Goal: Information Seeking & Learning: Check status

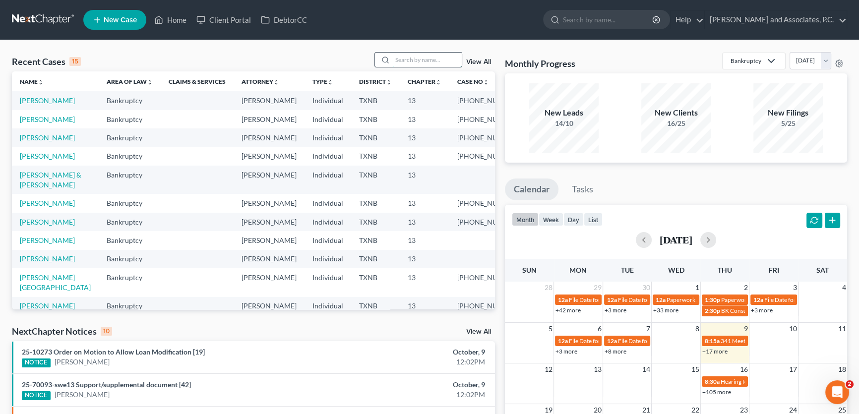
click at [416, 64] on input "search" at bounding box center [426, 60] width 69 height 14
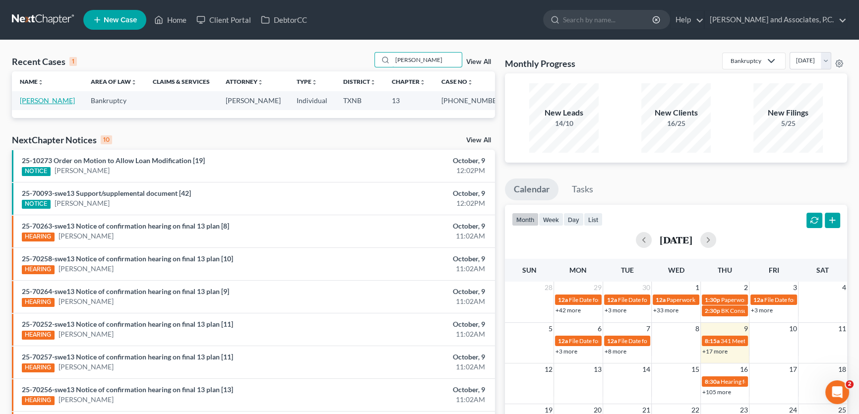
type input "[PERSON_NAME]"
click at [56, 100] on link "[PERSON_NAME]" at bounding box center [47, 100] width 55 height 8
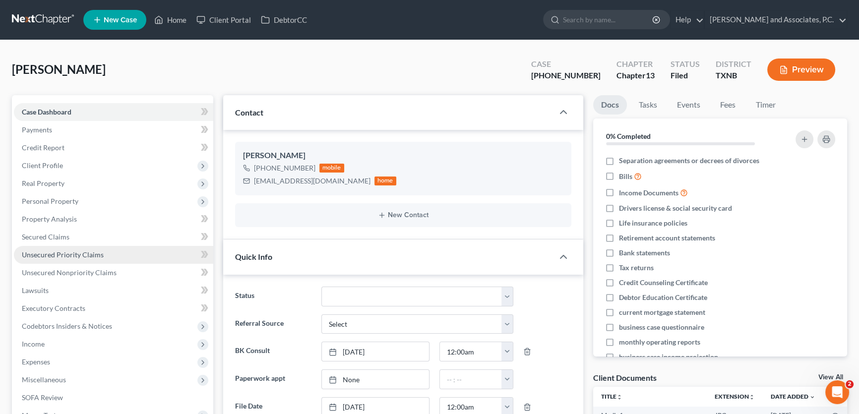
scroll to position [1800, 0]
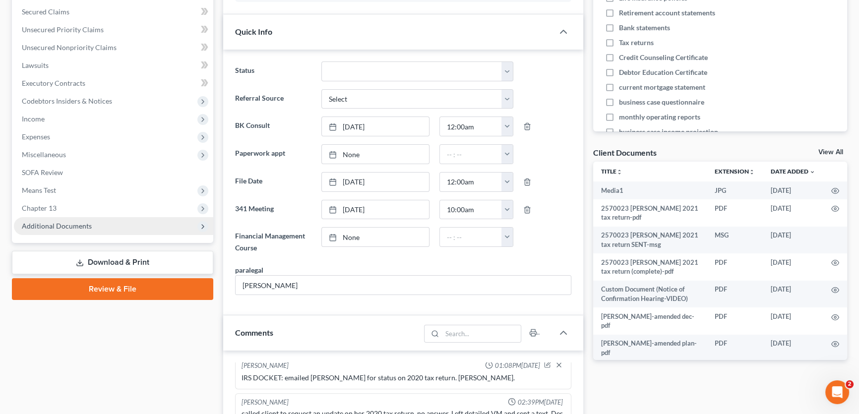
click at [74, 229] on span "Additional Documents" at bounding box center [113, 226] width 199 height 18
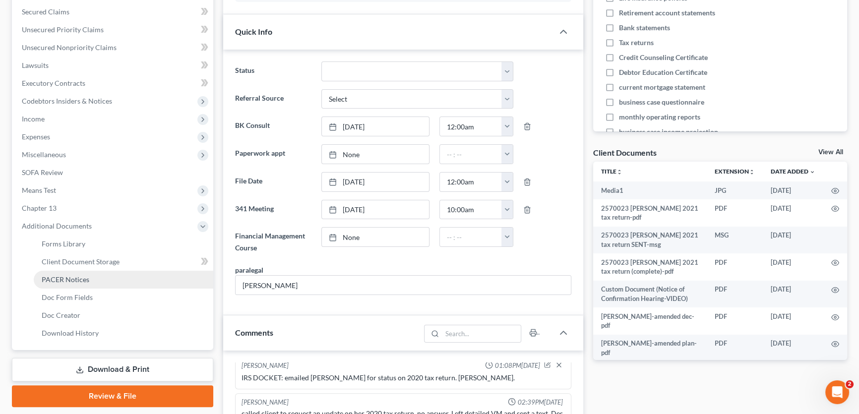
click at [69, 275] on span "PACER Notices" at bounding box center [66, 279] width 48 height 8
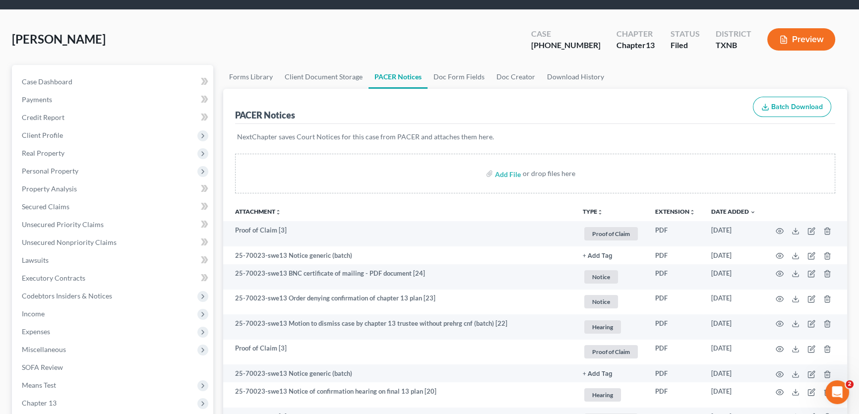
scroll to position [45, 0]
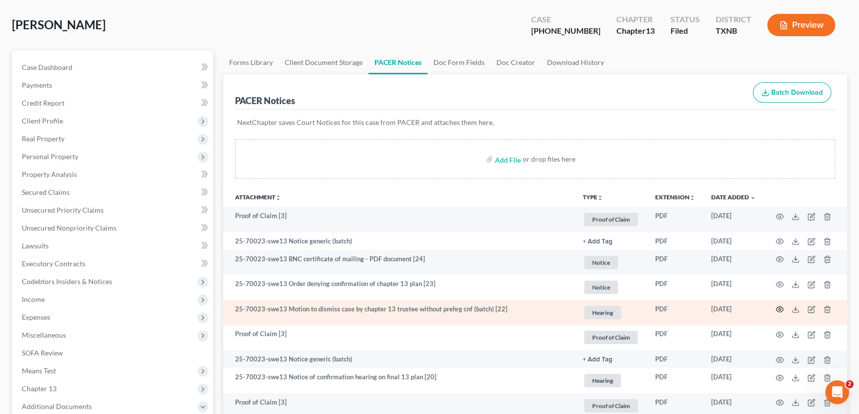
click at [780, 307] on icon "button" at bounding box center [780, 309] width 8 height 8
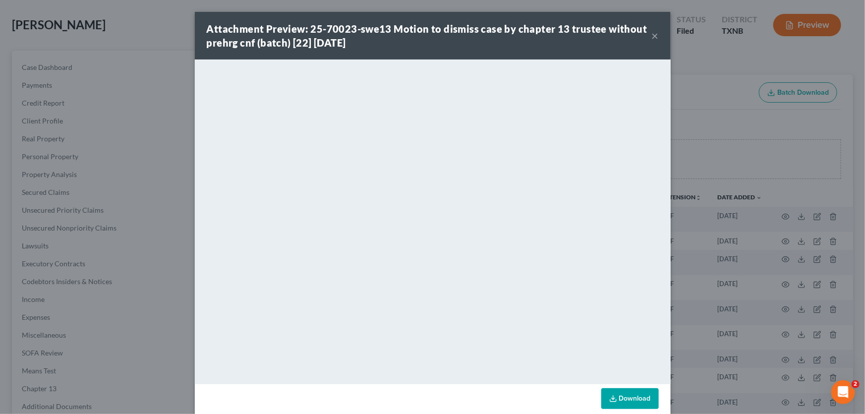
click at [652, 35] on button "×" at bounding box center [655, 36] width 7 height 12
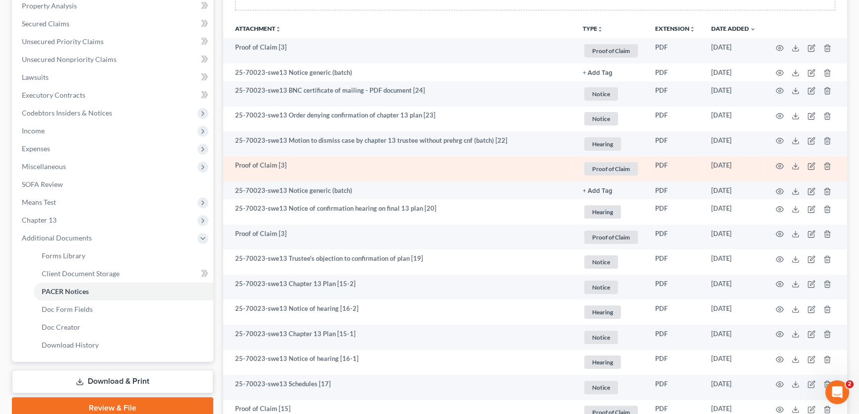
scroll to position [225, 0]
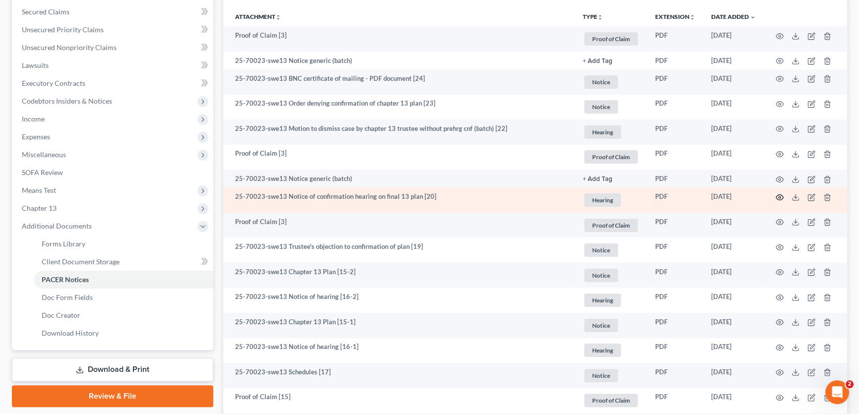
click at [778, 198] on icon "button" at bounding box center [779, 196] width 7 height 5
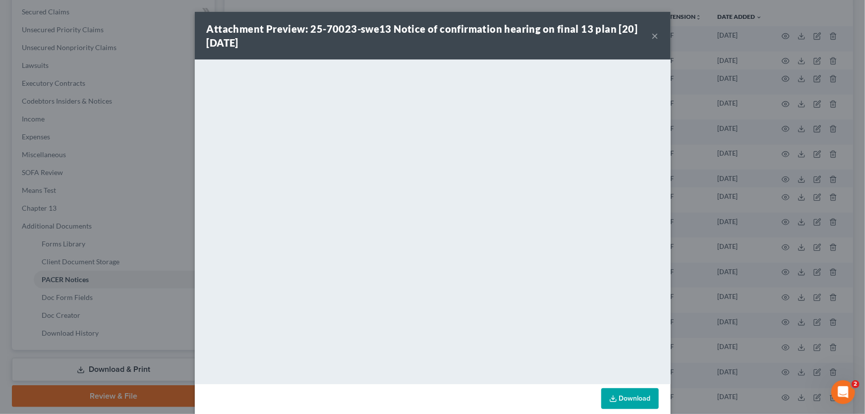
click at [655, 33] on button "×" at bounding box center [655, 36] width 7 height 12
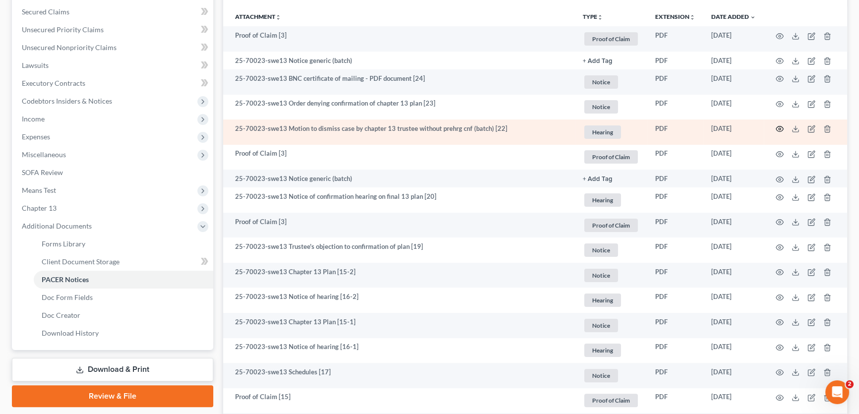
click at [778, 127] on icon "button" at bounding box center [780, 129] width 8 height 8
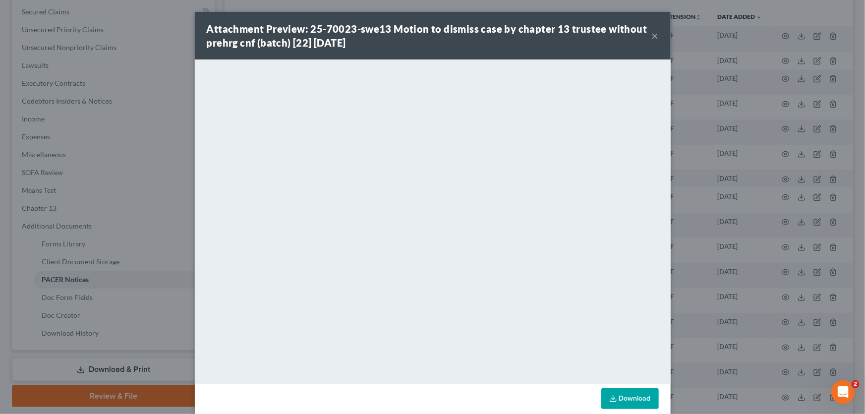
click at [654, 36] on button "×" at bounding box center [655, 36] width 7 height 12
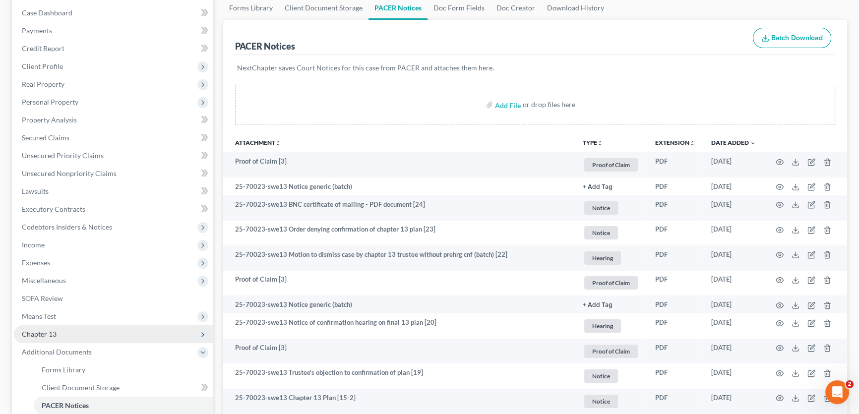
scroll to position [0, 0]
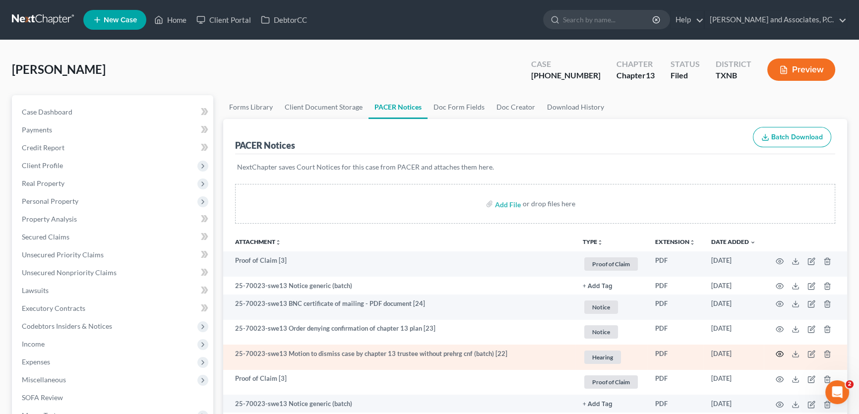
click at [779, 354] on circle "button" at bounding box center [780, 354] width 2 height 2
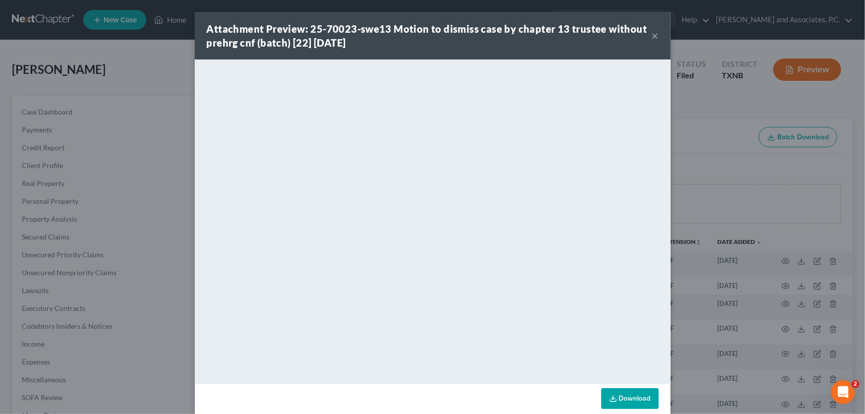
click at [652, 36] on button "×" at bounding box center [655, 36] width 7 height 12
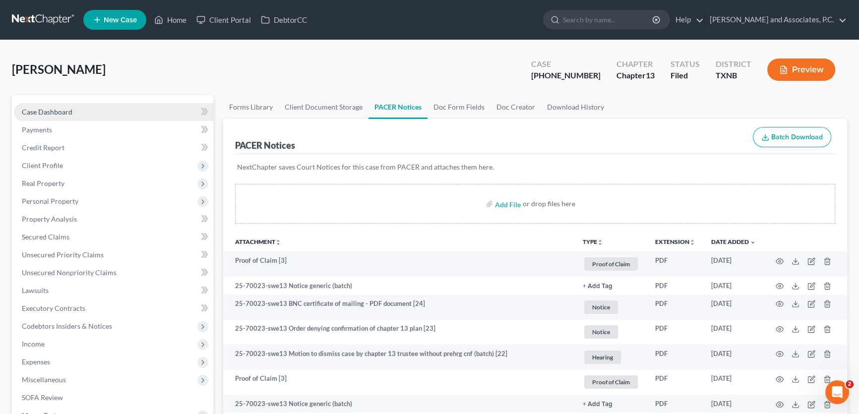
click at [68, 115] on span "Case Dashboard" at bounding box center [47, 112] width 51 height 8
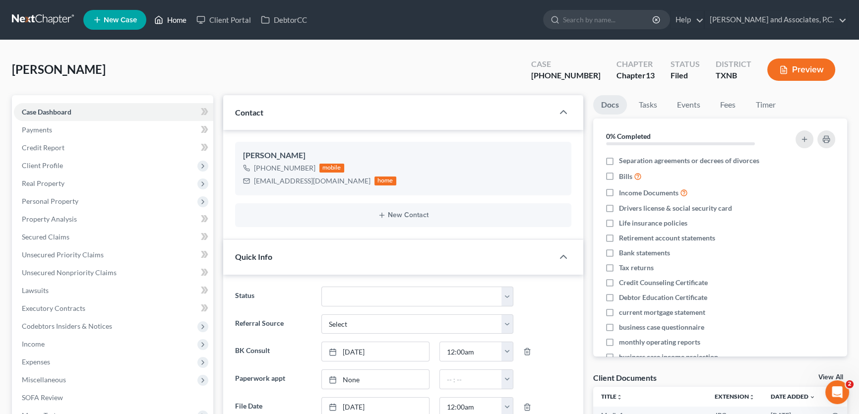
click at [182, 20] on link "Home" at bounding box center [170, 20] width 42 height 18
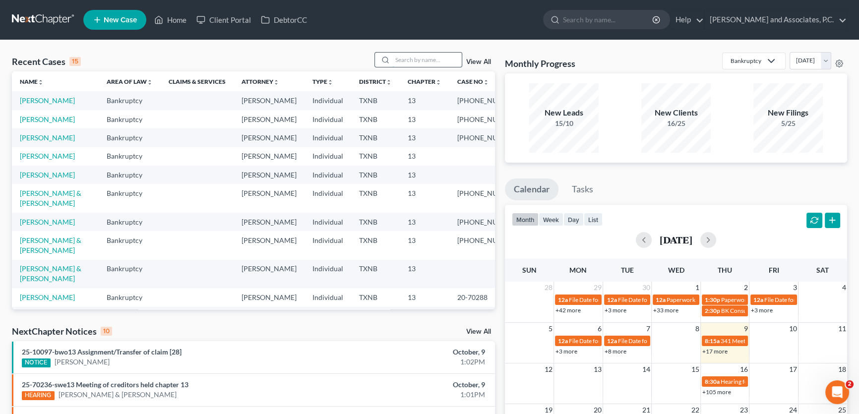
click at [428, 61] on input "search" at bounding box center [426, 60] width 69 height 14
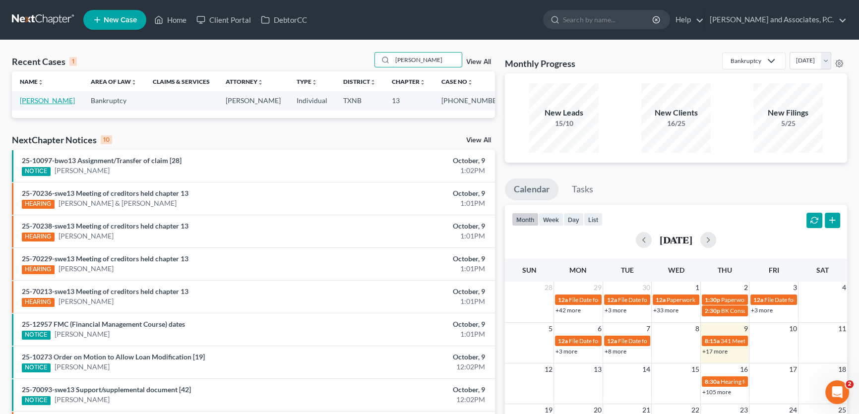
type input "[PERSON_NAME]"
click at [45, 102] on link "[PERSON_NAME]" at bounding box center [47, 100] width 55 height 8
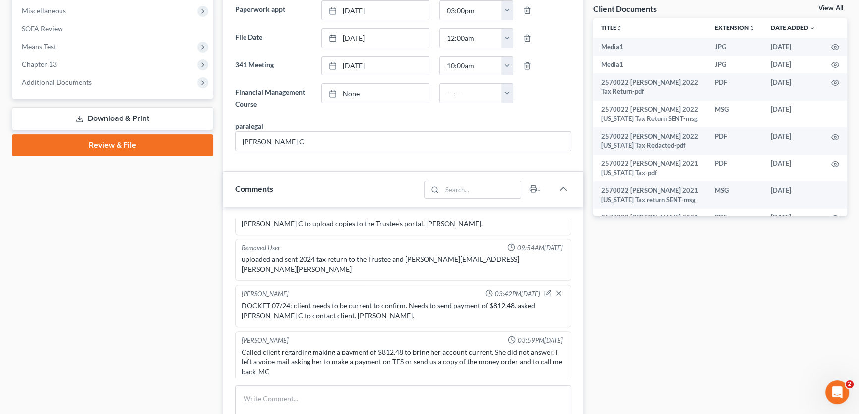
scroll to position [315, 0]
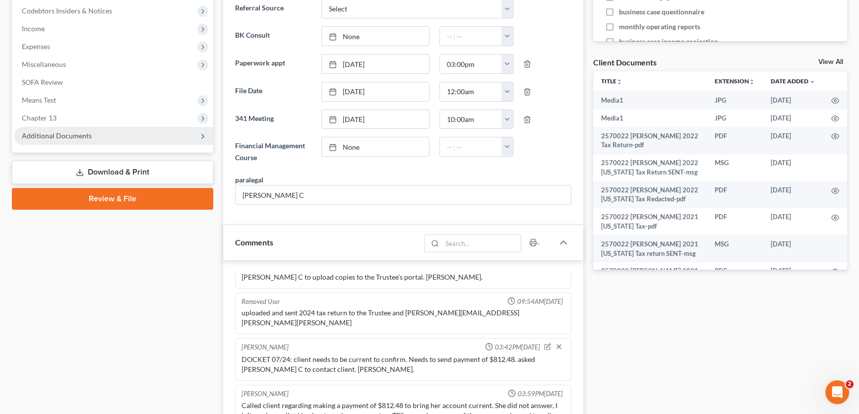
click at [90, 133] on span "Additional Documents" at bounding box center [113, 136] width 199 height 18
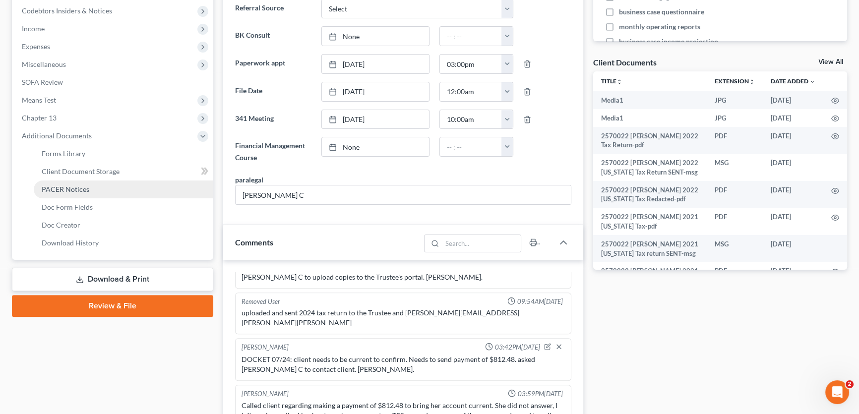
click at [75, 191] on span "PACER Notices" at bounding box center [66, 189] width 48 height 8
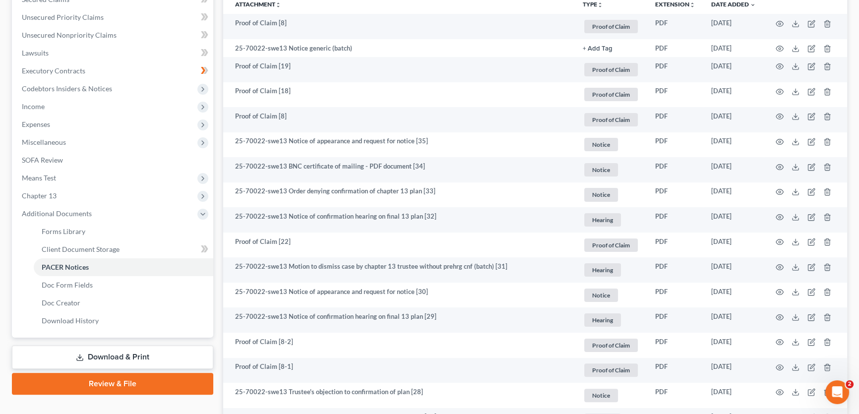
scroll to position [270, 0]
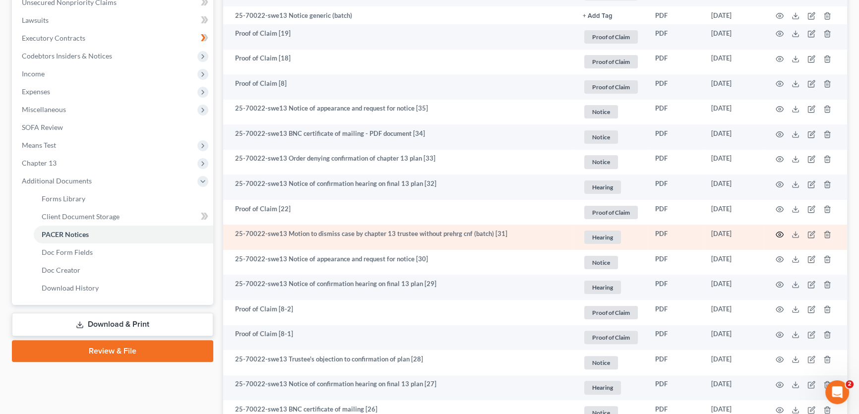
click at [780, 232] on icon "button" at bounding box center [780, 235] width 8 height 8
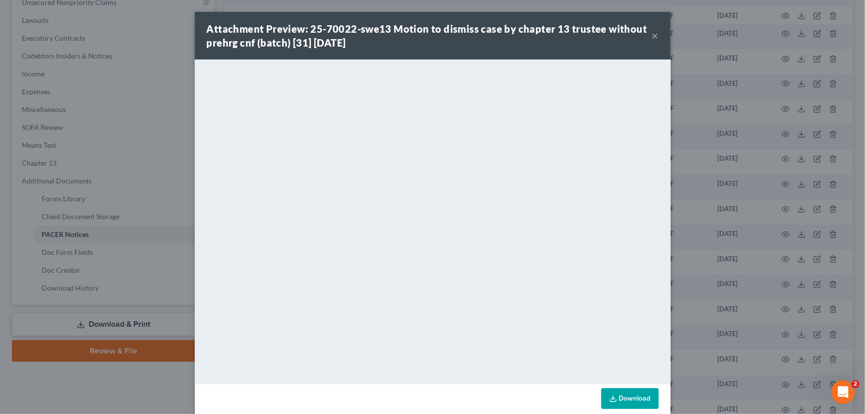
click at [652, 34] on button "×" at bounding box center [655, 36] width 7 height 12
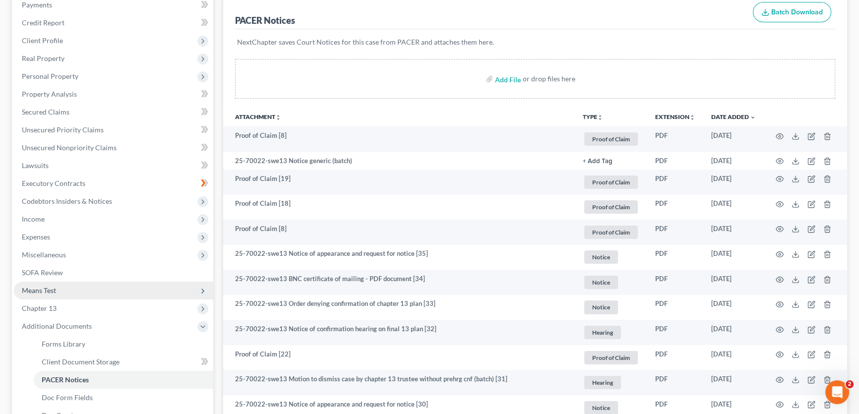
scroll to position [0, 0]
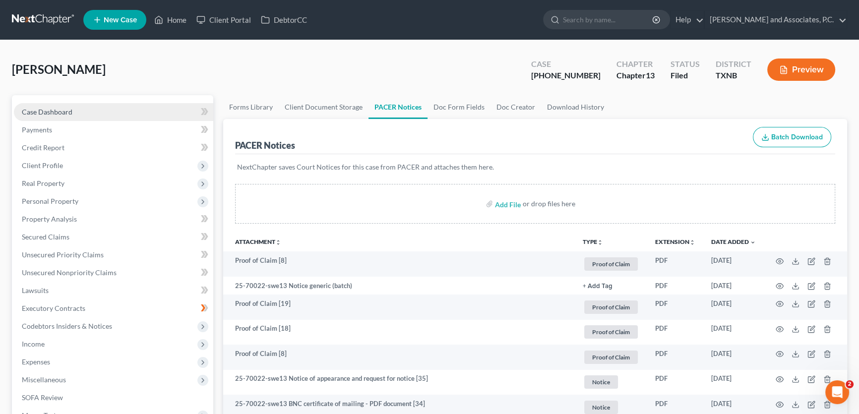
click at [88, 114] on link "Case Dashboard" at bounding box center [113, 112] width 199 height 18
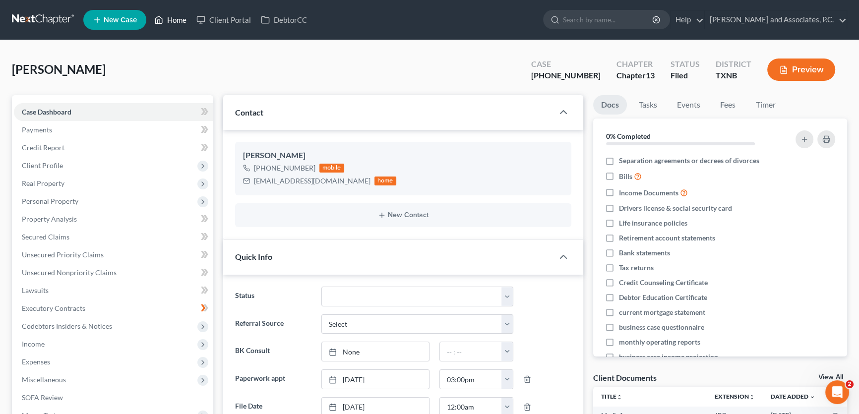
click at [178, 21] on link "Home" at bounding box center [170, 20] width 42 height 18
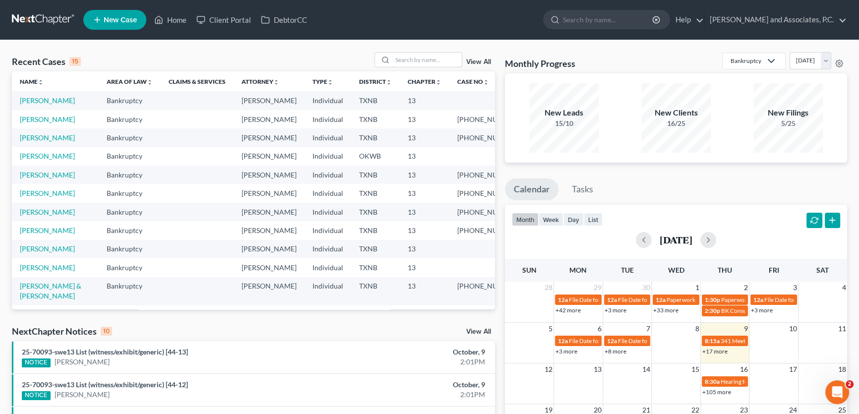
click at [418, 54] on input "search" at bounding box center [426, 60] width 69 height 14
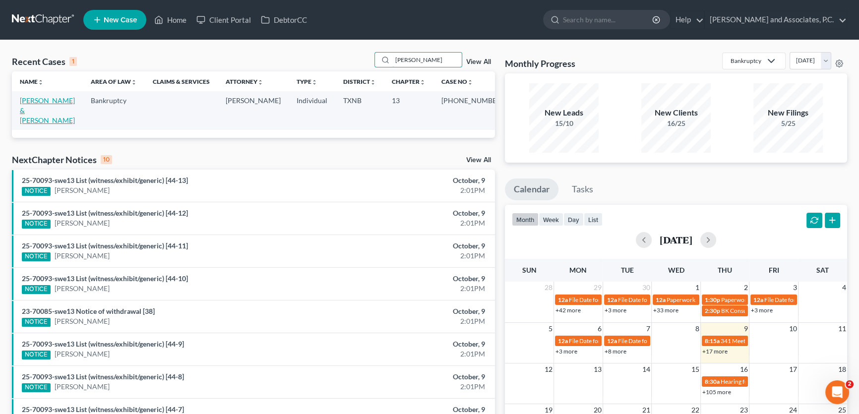
type input "[PERSON_NAME]"
click at [41, 102] on link "[PERSON_NAME] & [PERSON_NAME]" at bounding box center [47, 110] width 55 height 28
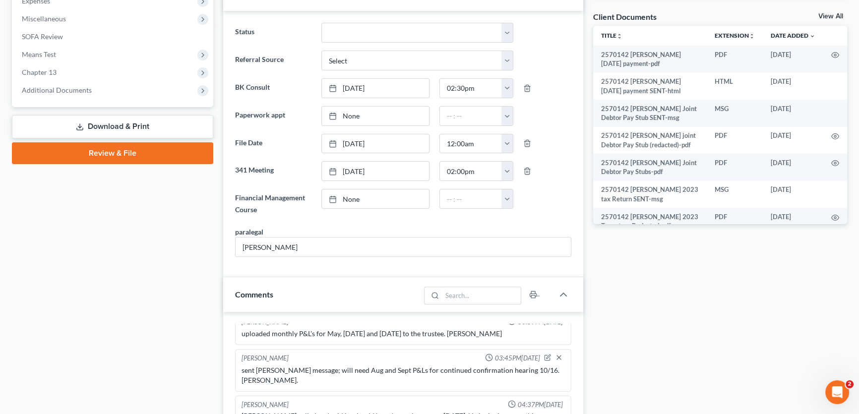
scroll to position [360, 0]
click at [62, 89] on span "Additional Documents" at bounding box center [57, 90] width 70 height 8
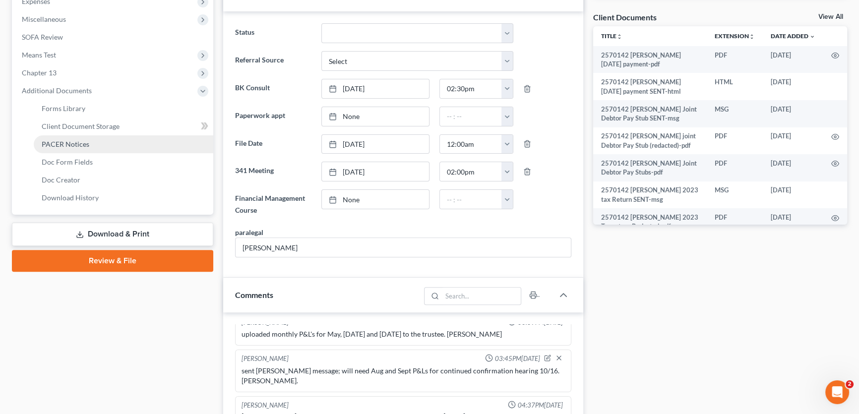
click at [71, 143] on span "PACER Notices" at bounding box center [66, 144] width 48 height 8
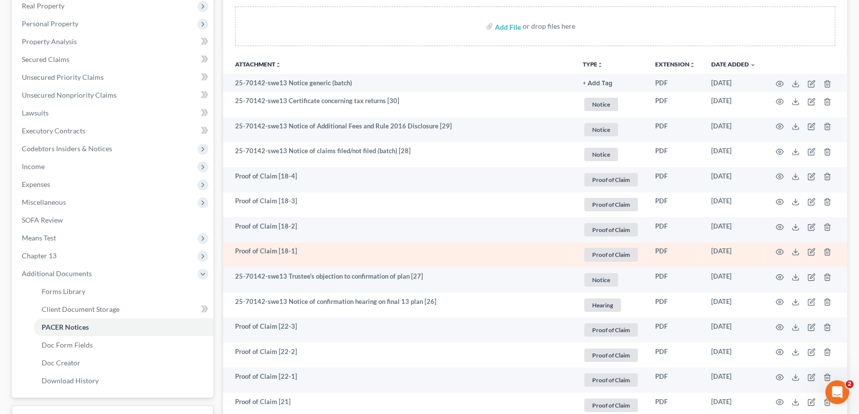
scroll to position [180, 0]
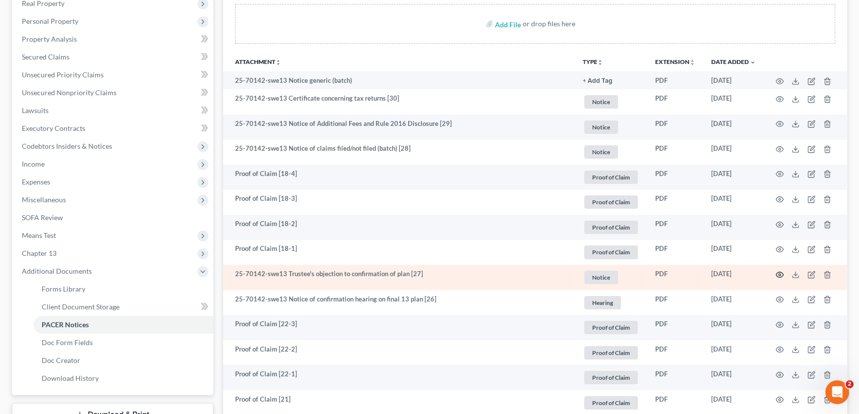
click at [780, 274] on circle "button" at bounding box center [780, 275] width 2 height 2
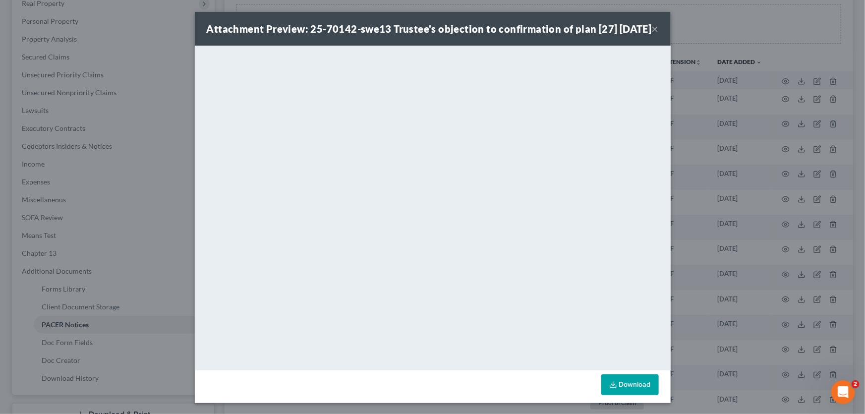
click at [652, 34] on button "×" at bounding box center [655, 29] width 7 height 12
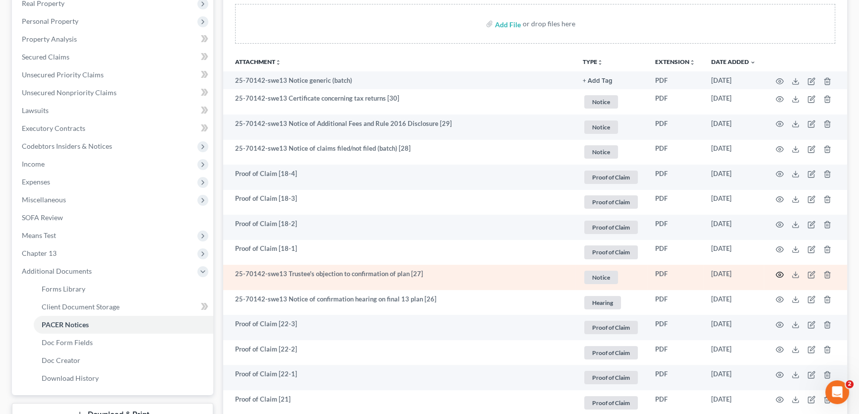
click at [779, 273] on icon "button" at bounding box center [780, 275] width 8 height 8
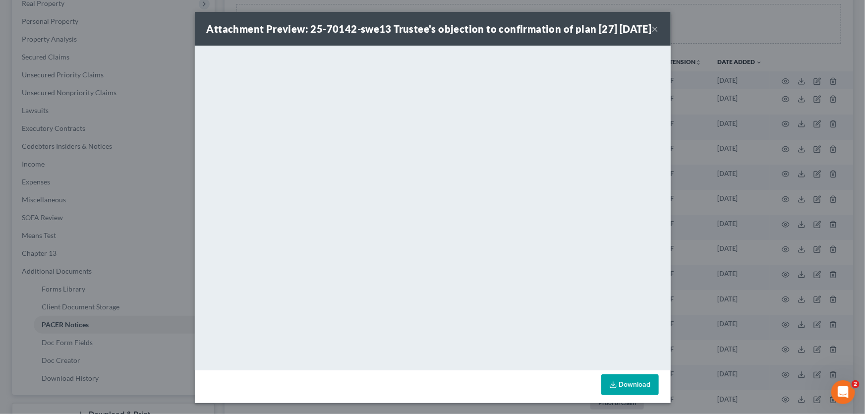
click at [652, 35] on button "×" at bounding box center [655, 29] width 7 height 12
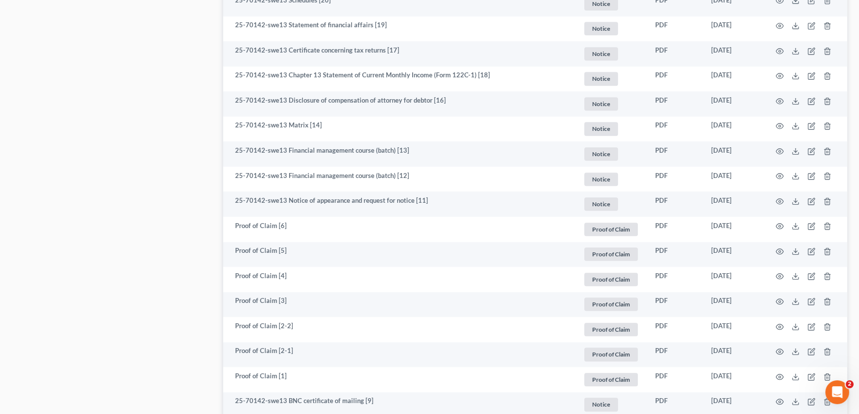
scroll to position [1352, 0]
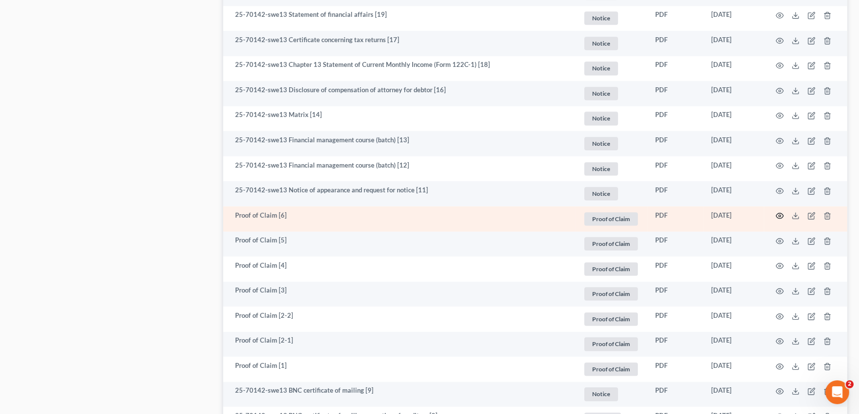
click at [779, 213] on icon "button" at bounding box center [780, 216] width 8 height 8
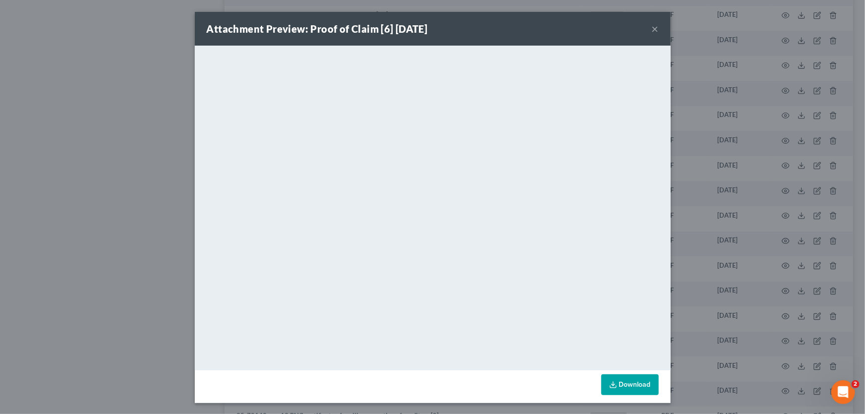
click at [652, 29] on button "×" at bounding box center [655, 29] width 7 height 12
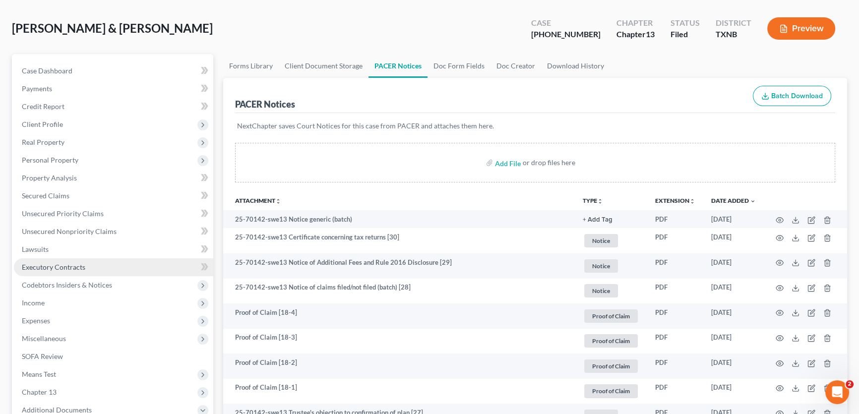
scroll to position [0, 0]
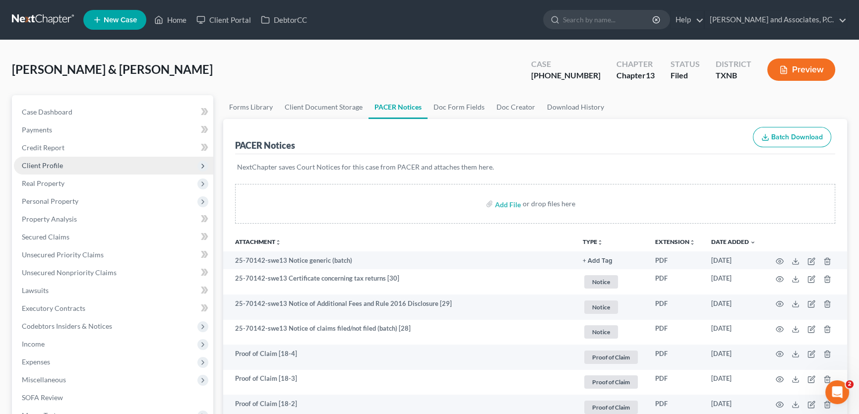
click at [59, 167] on span "Client Profile" at bounding box center [42, 165] width 41 height 8
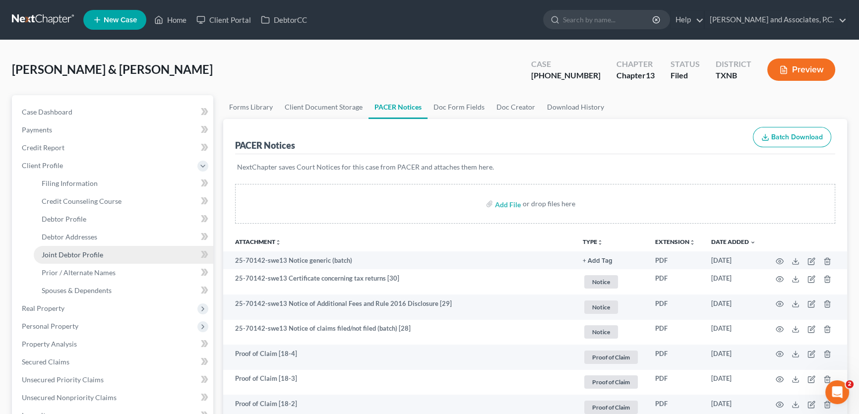
click at [71, 252] on span "Joint Debtor Profile" at bounding box center [72, 254] width 61 height 8
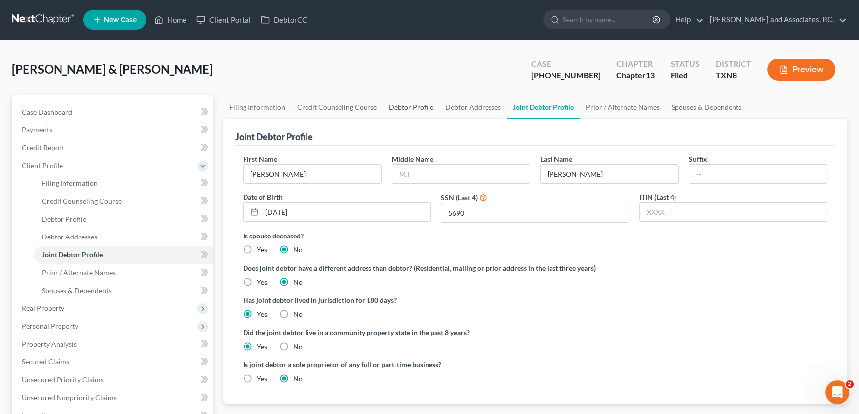
click at [414, 108] on link "Debtor Profile" at bounding box center [411, 107] width 57 height 24
select select "1"
select select "4"
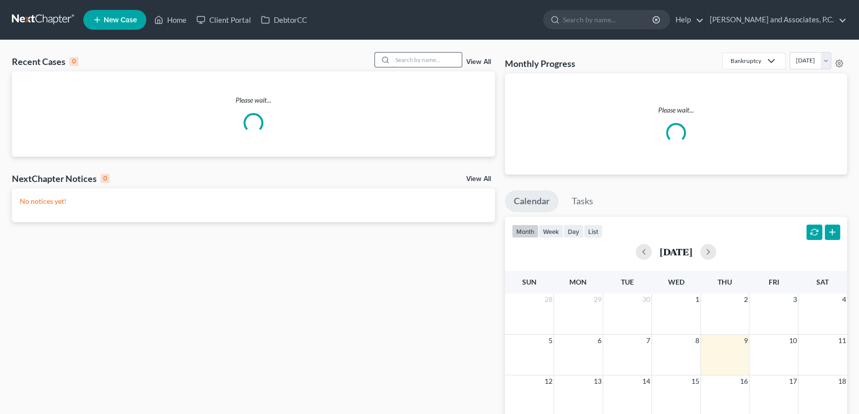
click at [443, 61] on input "search" at bounding box center [426, 60] width 69 height 14
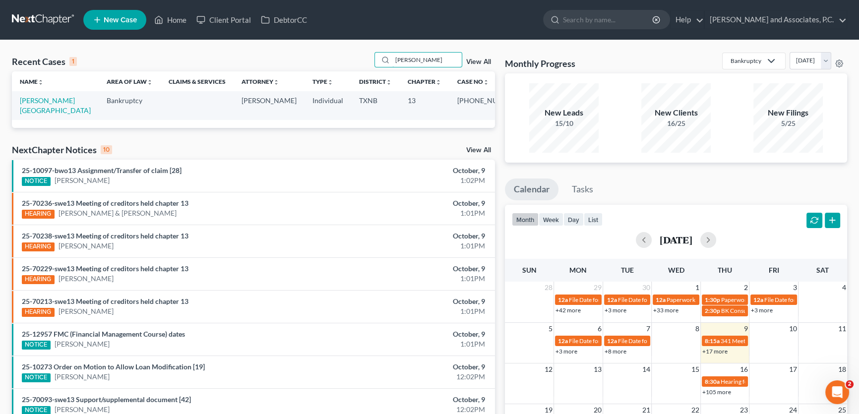
type input "campion"
click at [62, 103] on link "[PERSON_NAME][GEOGRAPHIC_DATA]" at bounding box center [55, 105] width 71 height 18
select select "5"
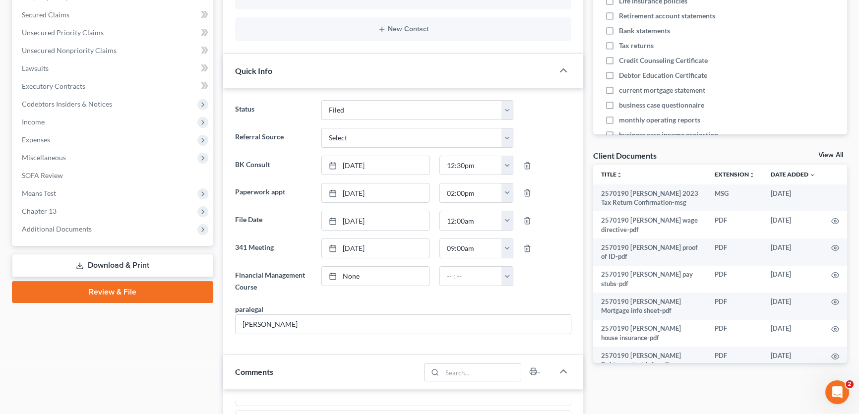
scroll to position [225, 0]
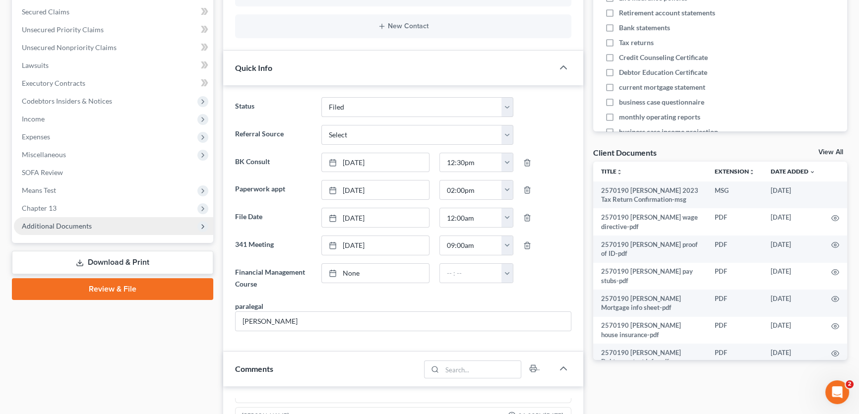
click at [83, 228] on span "Additional Documents" at bounding box center [57, 226] width 70 height 8
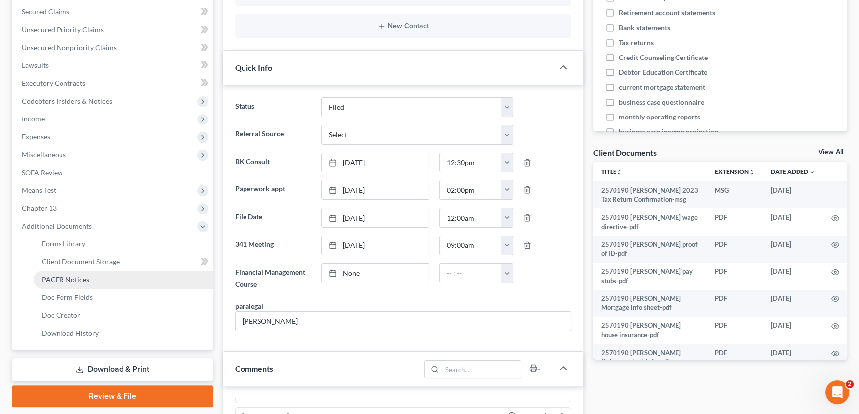
click at [76, 277] on span "PACER Notices" at bounding box center [66, 279] width 48 height 8
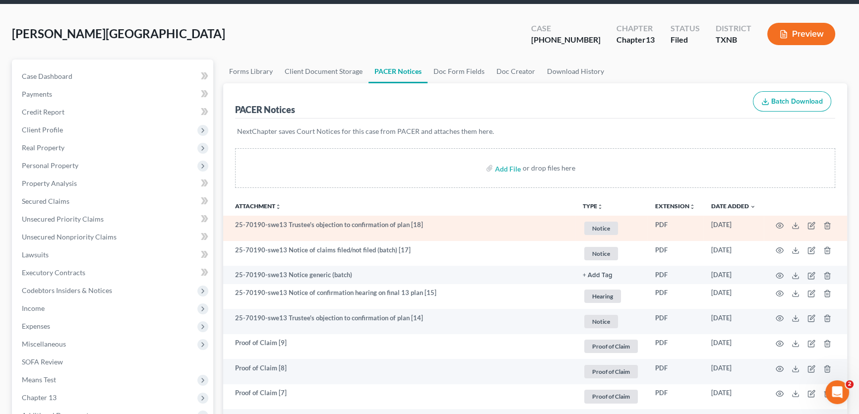
scroll to position [90, 0]
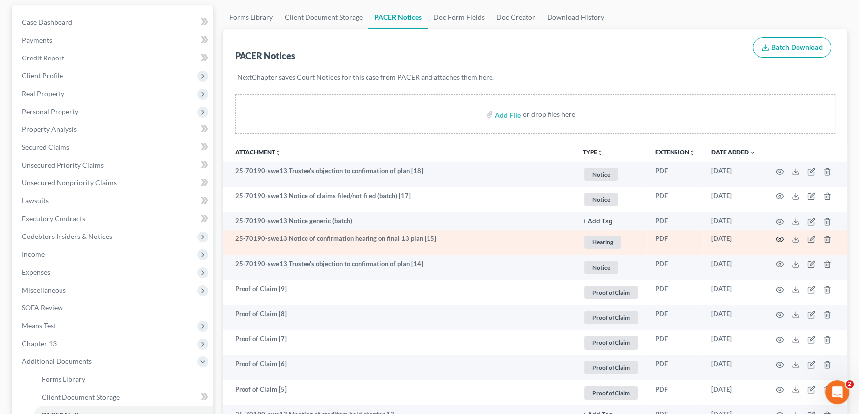
click at [780, 236] on icon "button" at bounding box center [780, 240] width 8 height 8
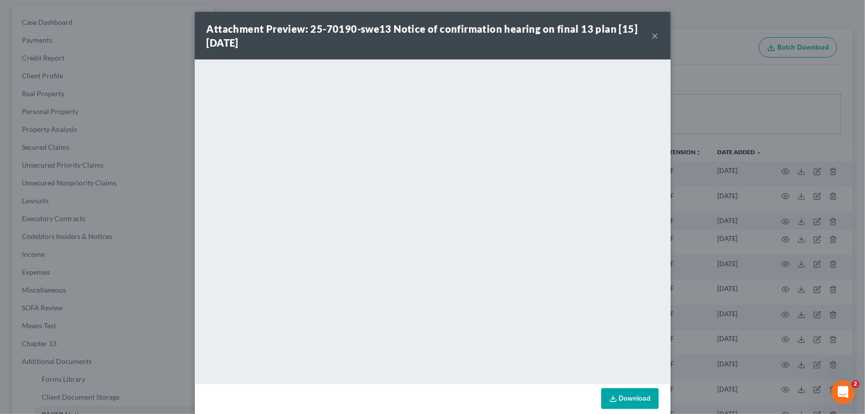
click at [652, 36] on button "×" at bounding box center [655, 36] width 7 height 12
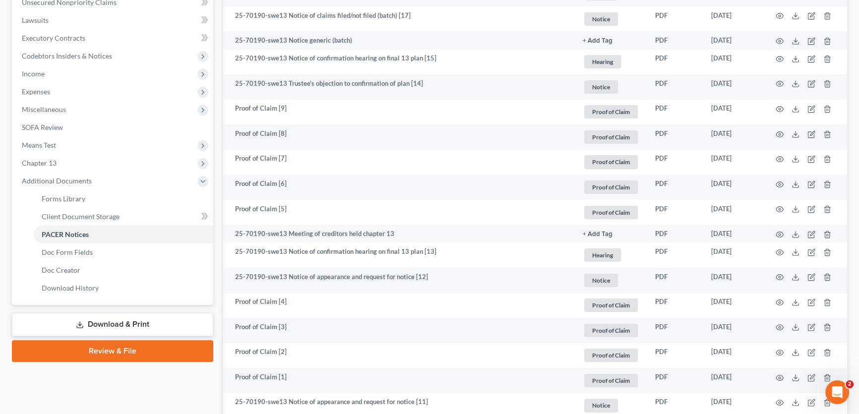
scroll to position [315, 0]
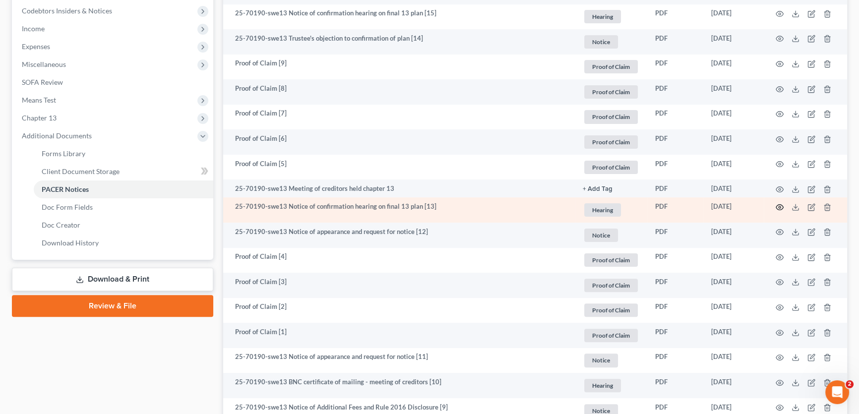
click at [779, 205] on icon "button" at bounding box center [780, 207] width 8 height 8
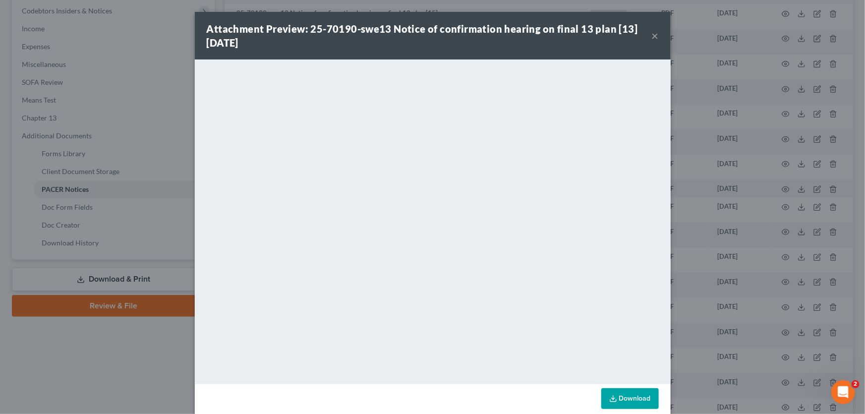
click at [654, 38] on button "×" at bounding box center [655, 36] width 7 height 12
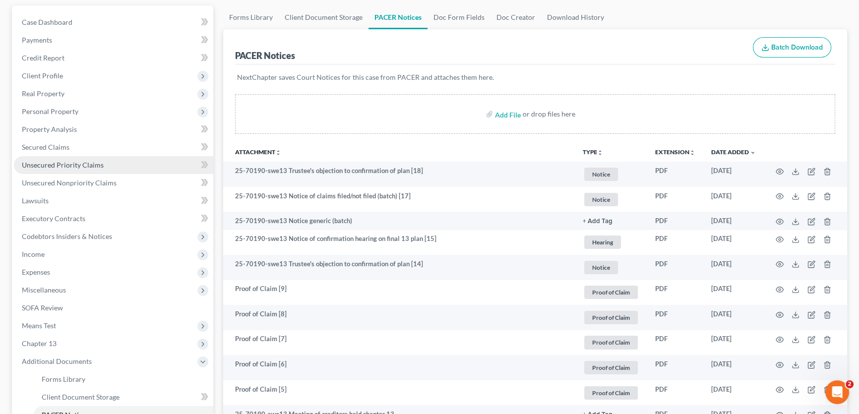
scroll to position [0, 0]
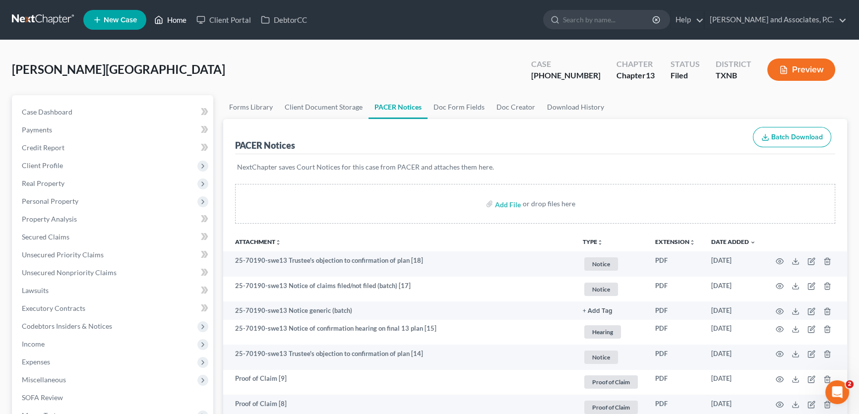
click at [169, 18] on link "Home" at bounding box center [170, 20] width 42 height 18
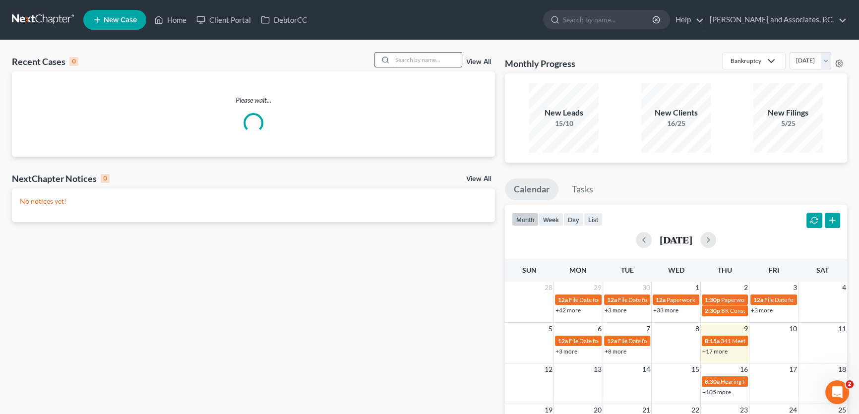
click at [420, 60] on input "search" at bounding box center [426, 60] width 69 height 14
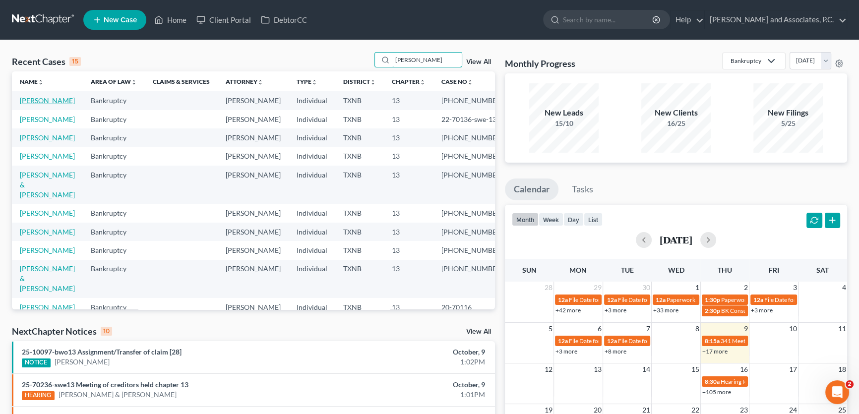
type input "scott"
click at [35, 103] on link "[PERSON_NAME]" at bounding box center [47, 100] width 55 height 8
select select "3"
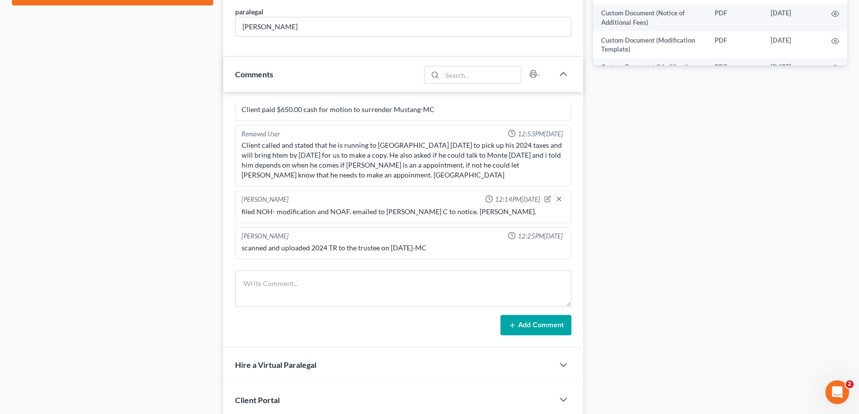
scroll to position [540, 0]
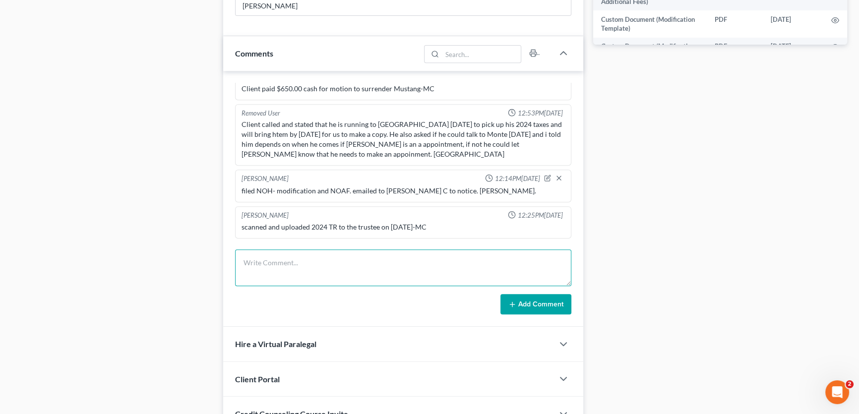
click at [300, 265] on textarea at bounding box center [403, 267] width 336 height 37
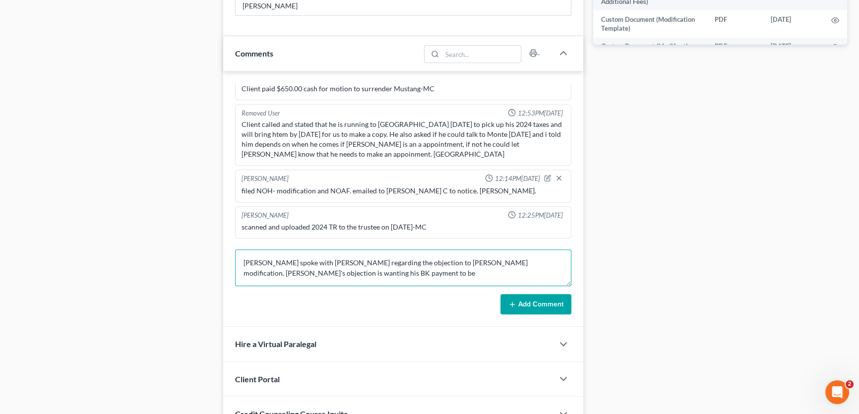
click at [472, 259] on textarea "Monte spoke with Kathy regarding the objection to Mr. Scott's modification. Kat…" at bounding box center [403, 267] width 336 height 37
click at [527, 269] on textarea "Monte spoke with Kathy regarding the objection to Mr. Scott's modification. Our…" at bounding box center [403, 267] width 336 height 37
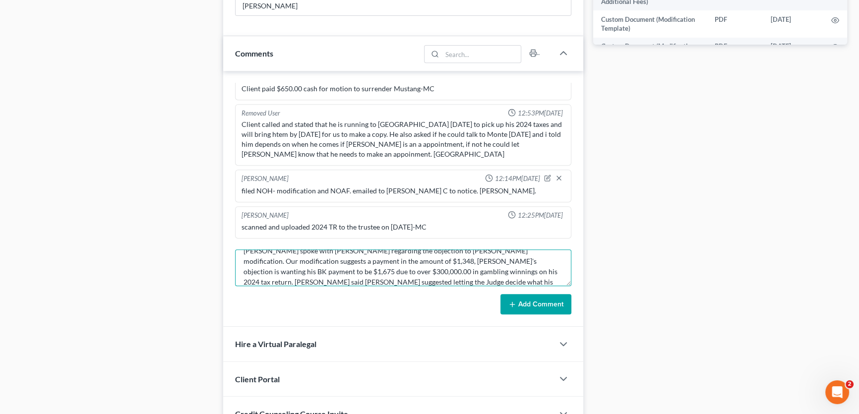
scroll to position [22, 0]
type textarea "Monte spoke with Kathy regarding the objection to Mr. Scott's modification. Our…"
click at [525, 295] on button "Add Comment" at bounding box center [535, 304] width 71 height 21
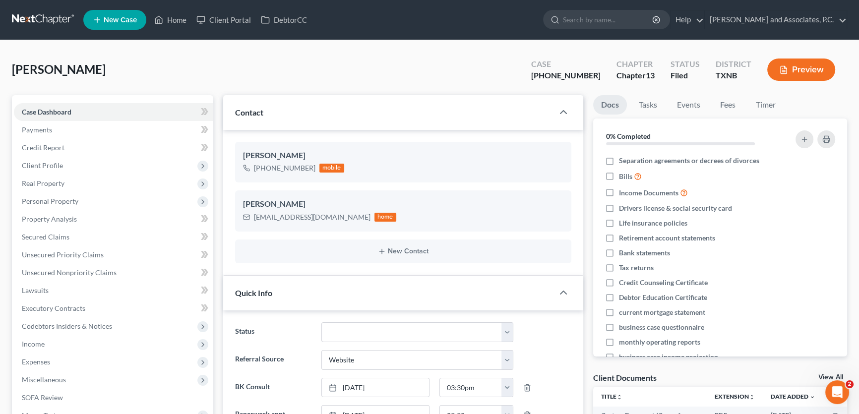
scroll to position [3203, 0]
click at [175, 17] on link "Home" at bounding box center [170, 20] width 42 height 18
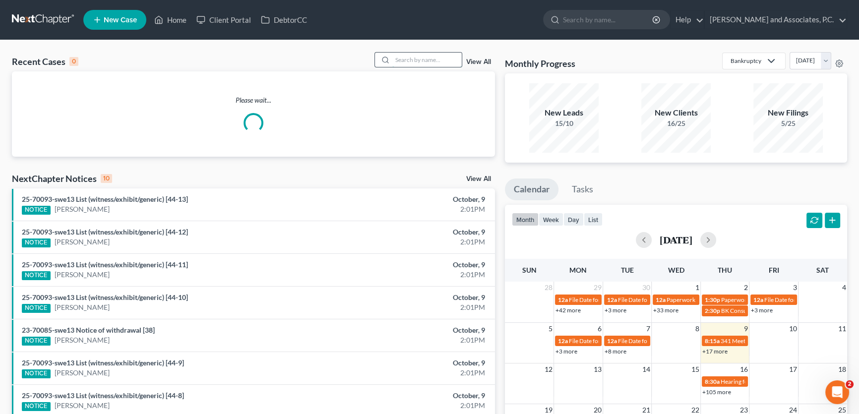
click at [422, 60] on input "search" at bounding box center [426, 60] width 69 height 14
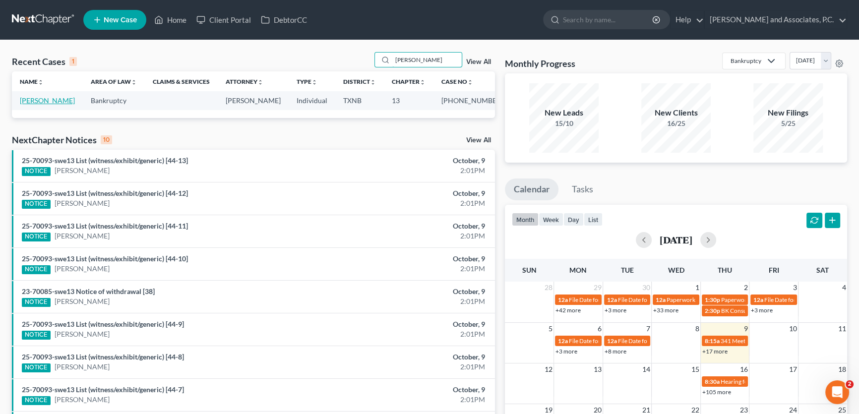
type input "[PERSON_NAME]"
click at [60, 101] on link "[PERSON_NAME]" at bounding box center [47, 100] width 55 height 8
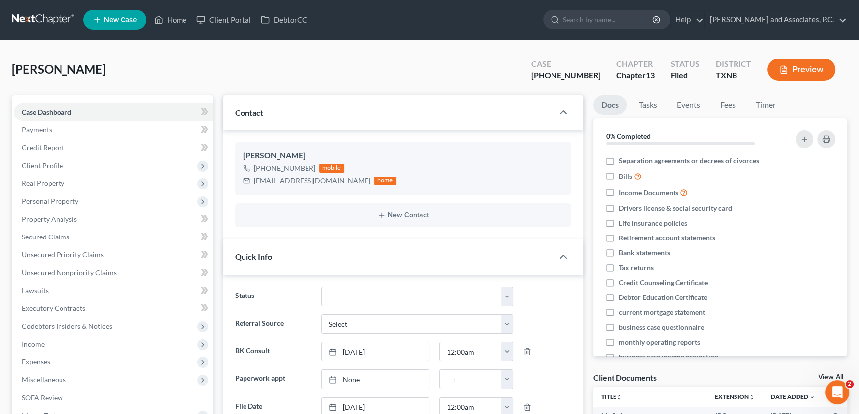
click at [827, 374] on link "View All" at bounding box center [830, 377] width 25 height 7
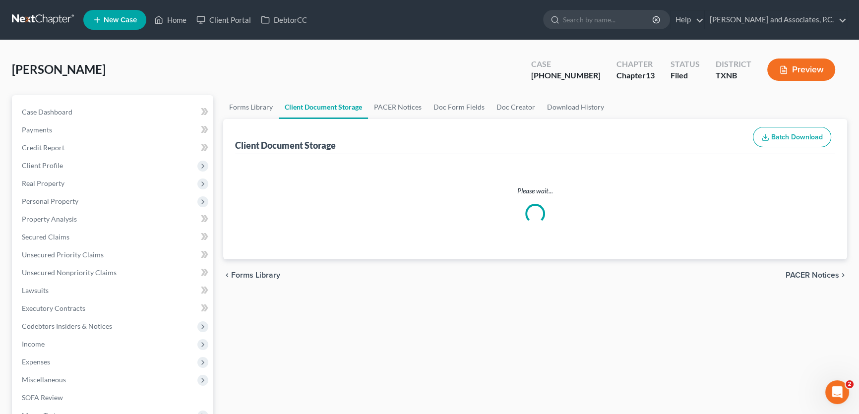
select select "10"
select select "18"
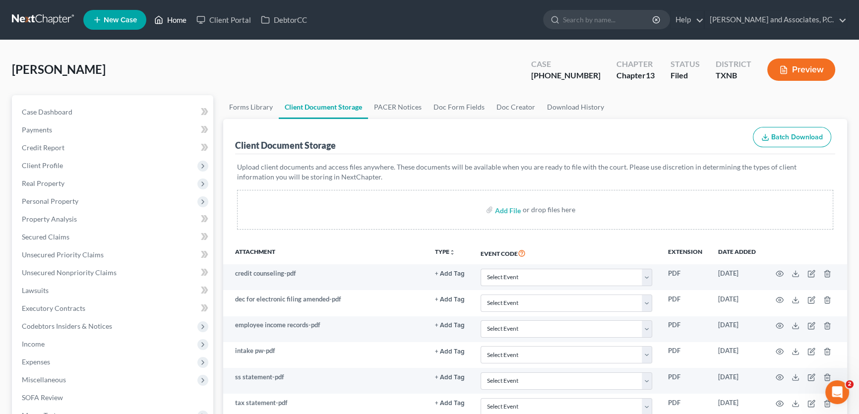
click at [175, 16] on link "Home" at bounding box center [170, 20] width 42 height 18
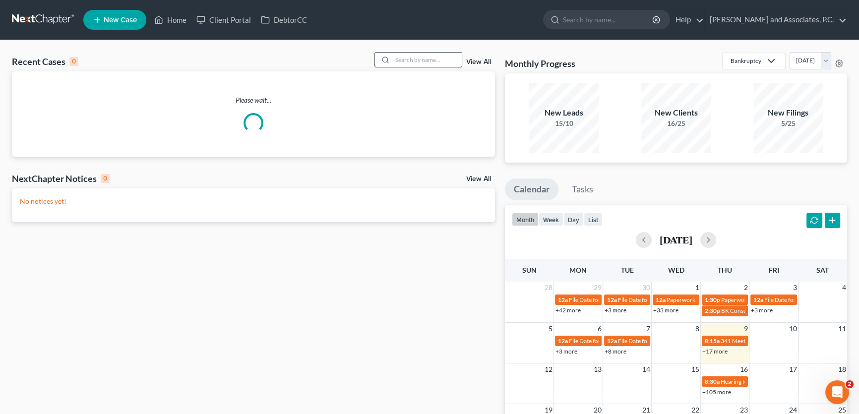
click at [429, 61] on input "search" at bounding box center [426, 60] width 69 height 14
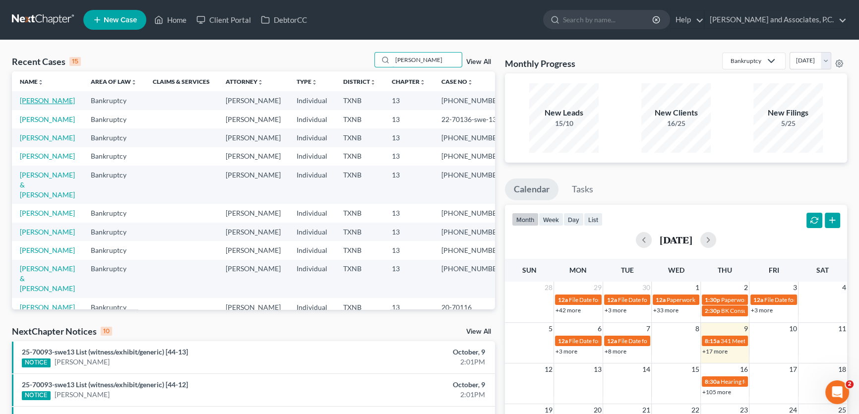
type input "scott"
click at [53, 102] on link "[PERSON_NAME]" at bounding box center [47, 100] width 55 height 8
select select "3"
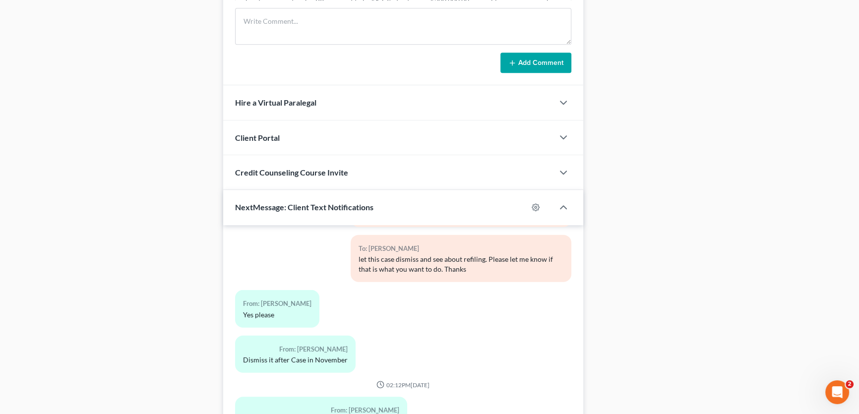
scroll to position [850, 0]
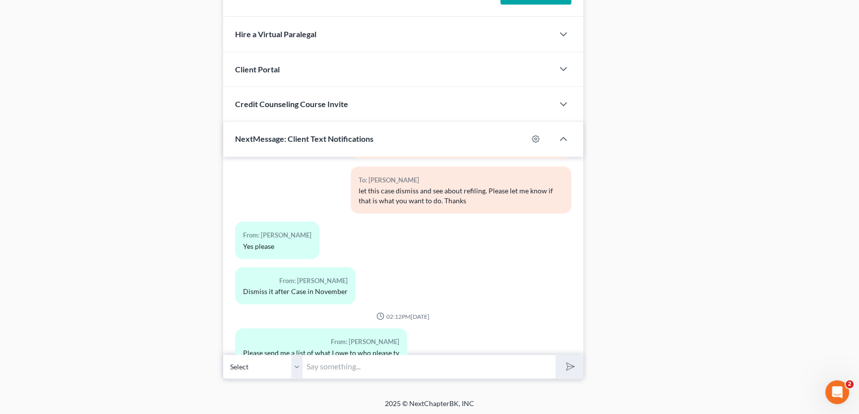
drag, startPoint x: 298, startPoint y: 362, endPoint x: 317, endPoint y: 364, distance: 19.4
click at [298, 362] on select "Select +1 (940) 400-5311 - Charles Scott" at bounding box center [262, 367] width 79 height 24
click at [324, 364] on input "text" at bounding box center [428, 367] width 253 height 24
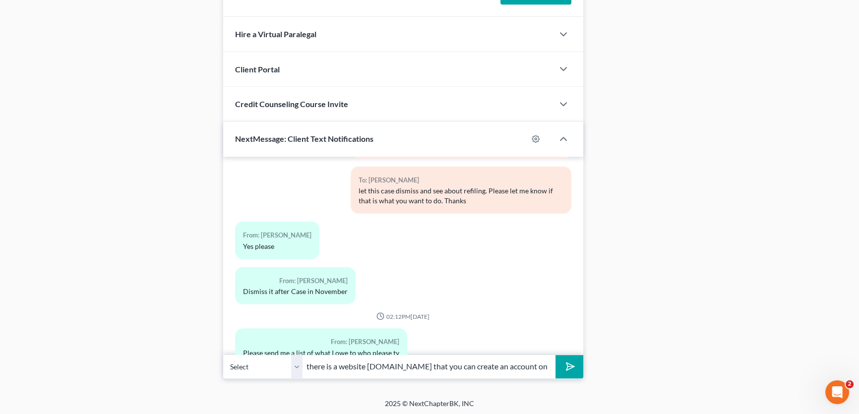
drag, startPoint x: 326, startPoint y: 364, endPoint x: 257, endPoint y: 365, distance: 68.4
click at [257, 365] on div "Select +1 (940) 400-5311 - Charles Scott there is a website ndc.org that you ca…" at bounding box center [403, 366] width 360 height 23
click at [480, 367] on input "there is a website ndc.org that you can create an account on and it will show y…" at bounding box center [428, 367] width 253 height 24
type input "there is a website ndc.org that you can create an account on and it will show y…"
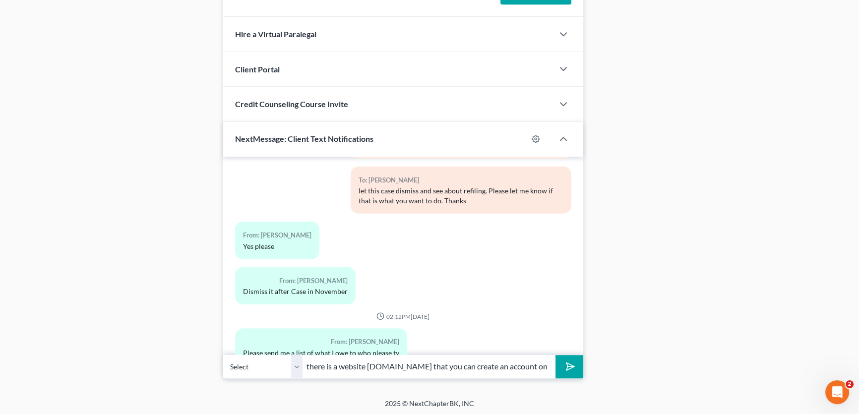
click at [571, 362] on polygon "submit" at bounding box center [569, 367] width 12 height 12
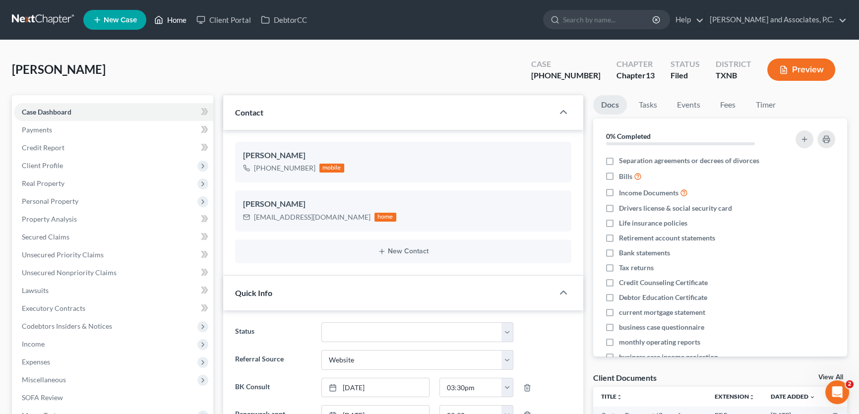
click at [167, 19] on link "Home" at bounding box center [170, 20] width 42 height 18
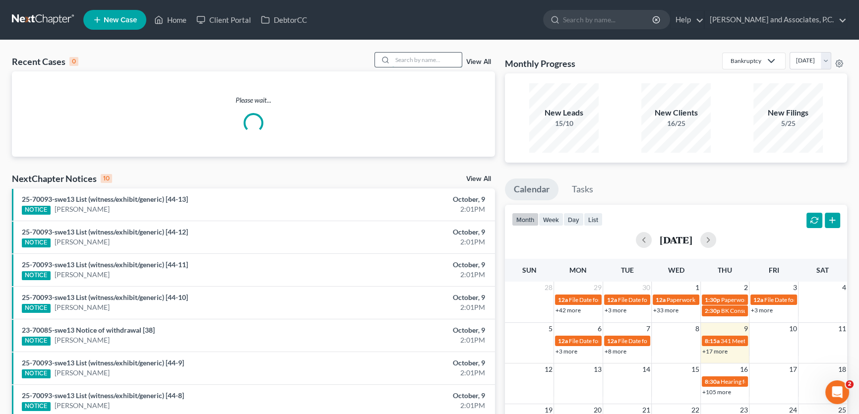
click at [446, 60] on input "search" at bounding box center [426, 60] width 69 height 14
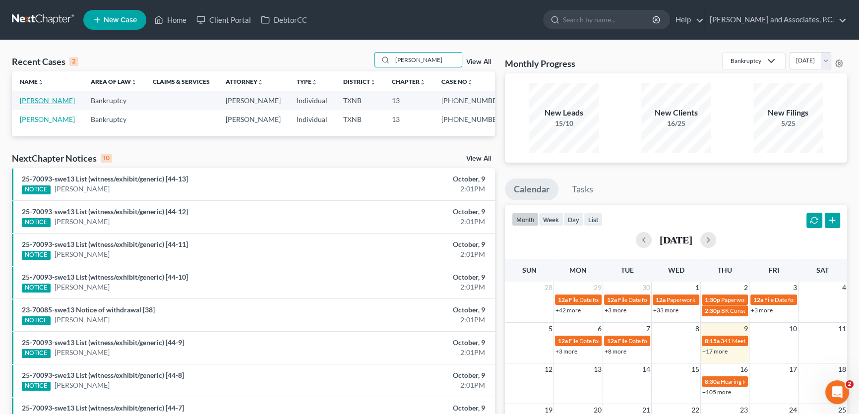
type input "barnett"
click at [58, 100] on link "Barnett, Roxie" at bounding box center [47, 100] width 55 height 8
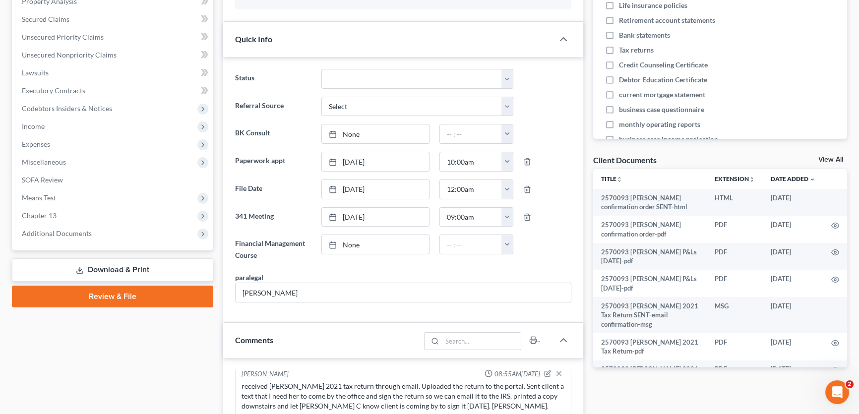
scroll to position [225, 0]
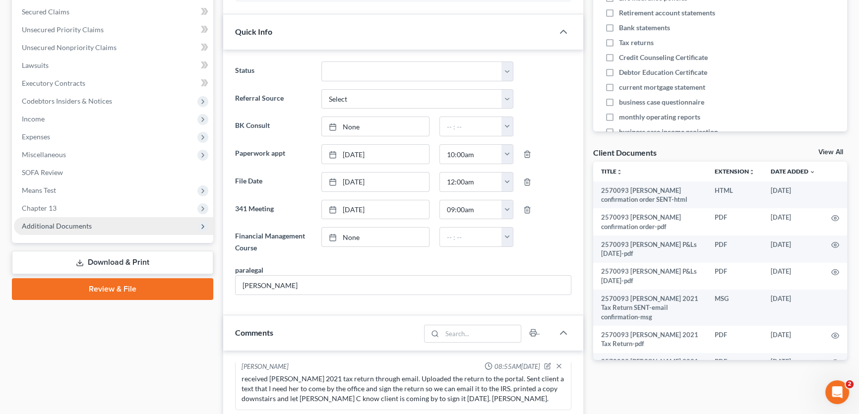
click at [88, 222] on span "Additional Documents" at bounding box center [57, 226] width 70 height 8
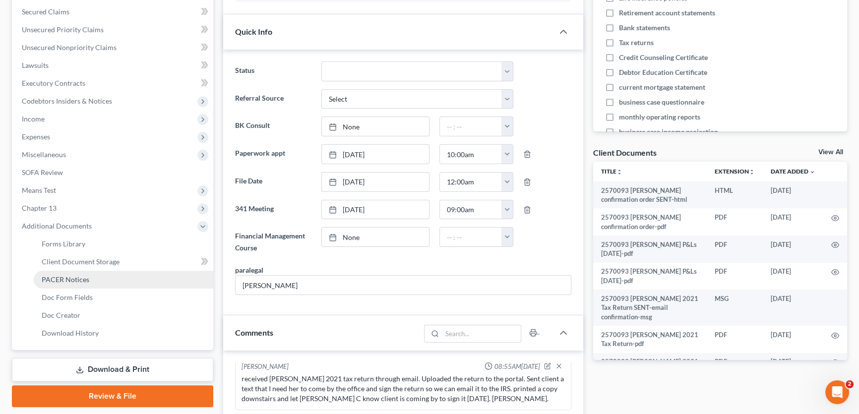
click at [72, 280] on span "PACER Notices" at bounding box center [66, 279] width 48 height 8
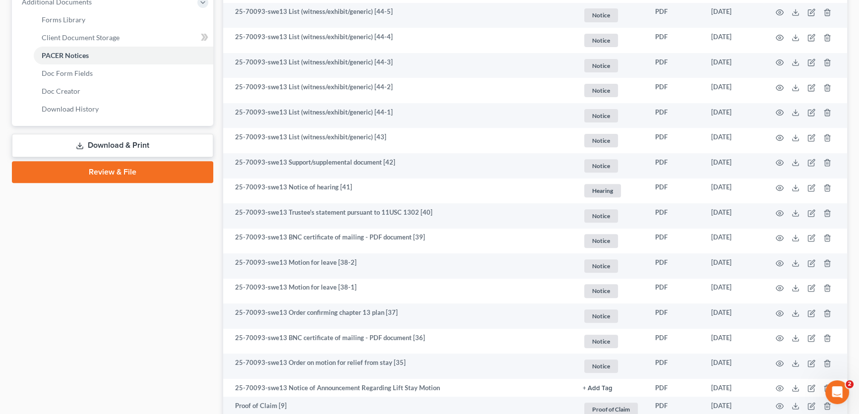
scroll to position [451, 0]
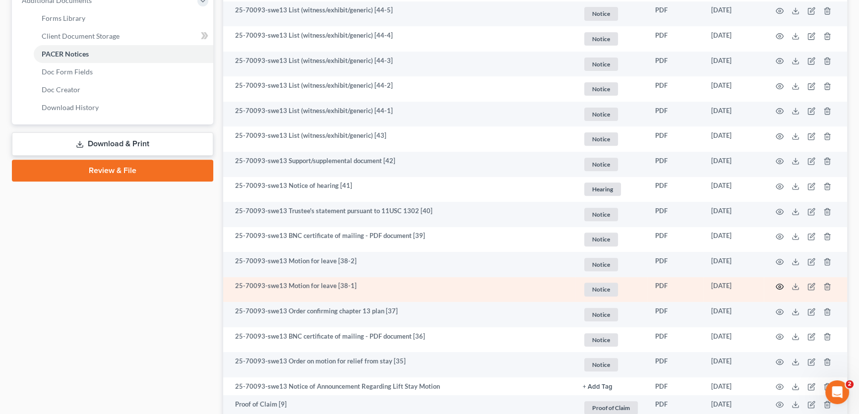
click at [779, 286] on circle "button" at bounding box center [780, 287] width 2 height 2
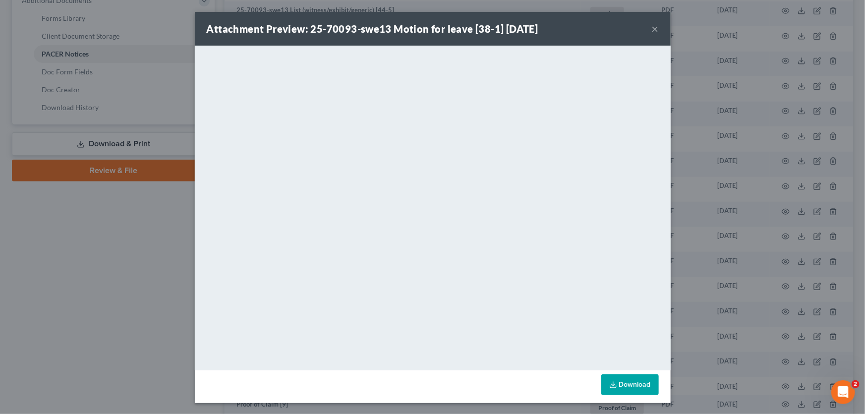
click at [653, 29] on button "×" at bounding box center [655, 29] width 7 height 12
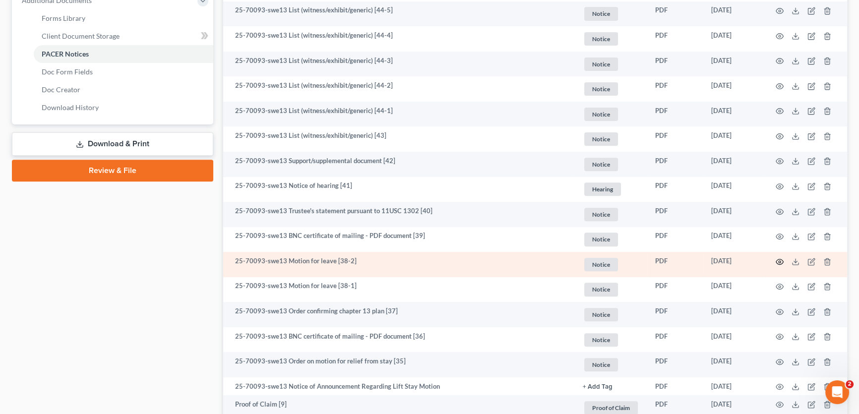
click at [782, 260] on icon "button" at bounding box center [780, 262] width 8 height 8
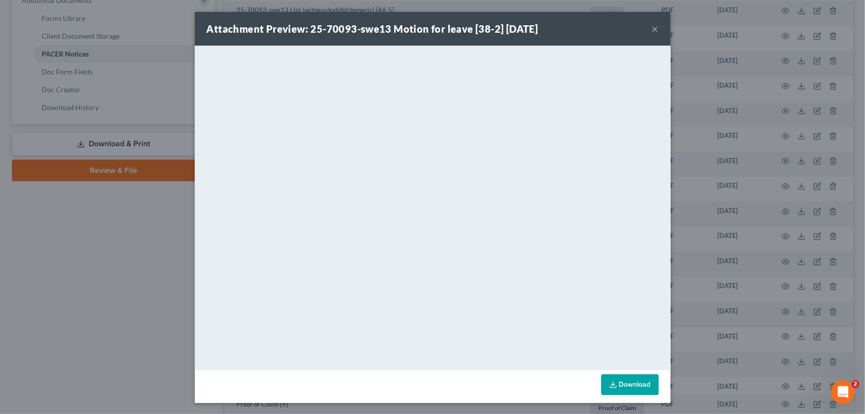
click at [652, 27] on button "×" at bounding box center [655, 29] width 7 height 12
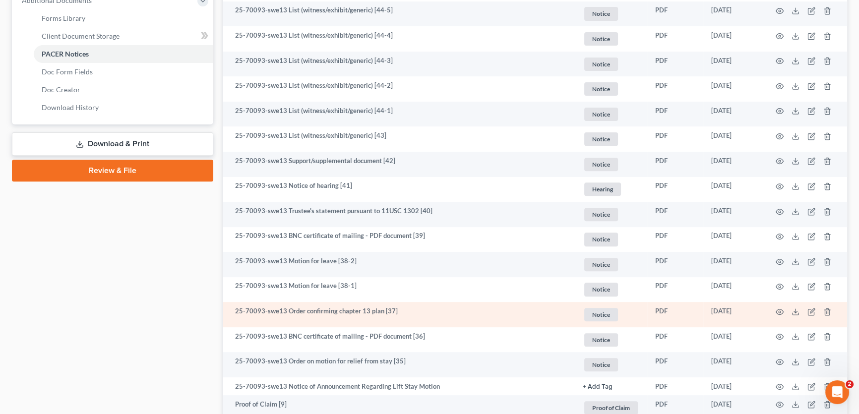
drag, startPoint x: 179, startPoint y: 267, endPoint x: 348, endPoint y: 311, distance: 175.1
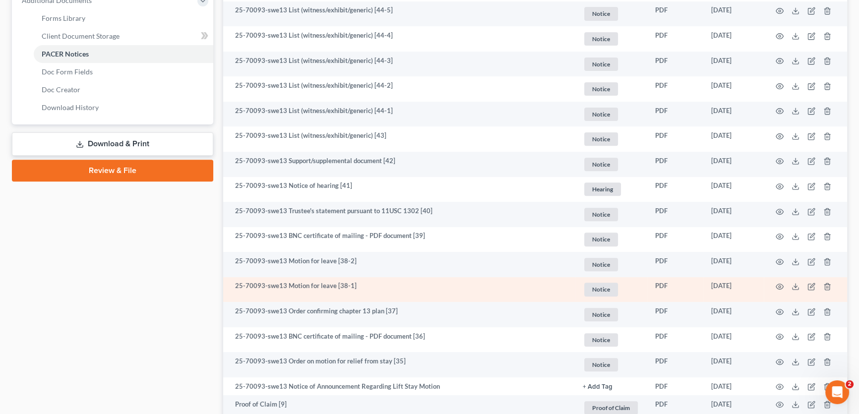
click at [775, 283] on td at bounding box center [805, 289] width 83 height 25
click at [779, 286] on circle "button" at bounding box center [780, 287] width 2 height 2
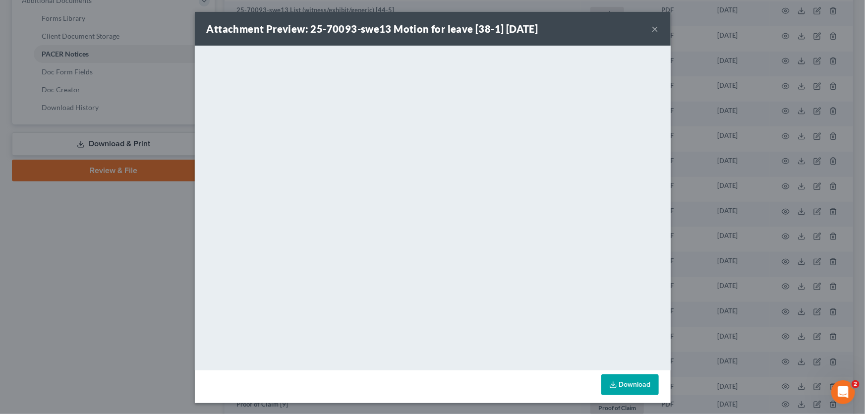
click at [653, 27] on button "×" at bounding box center [655, 29] width 7 height 12
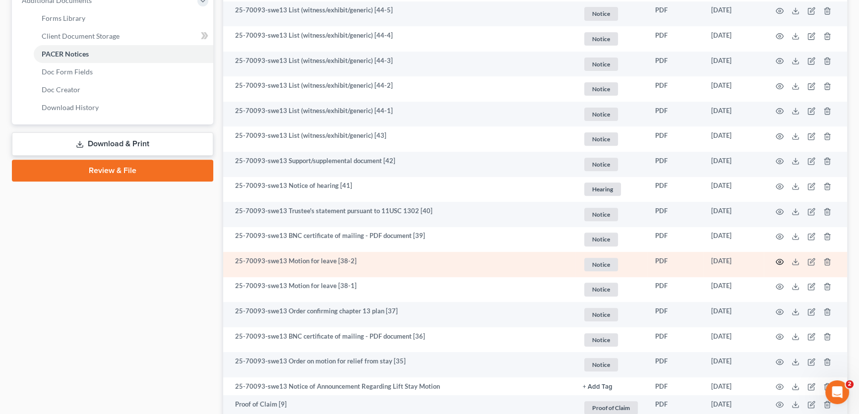
click at [780, 261] on icon "button" at bounding box center [780, 262] width 8 height 8
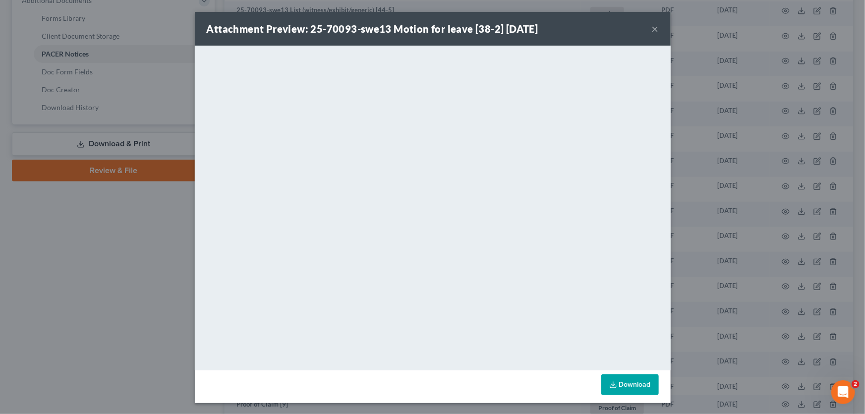
click at [653, 29] on button "×" at bounding box center [655, 29] width 7 height 12
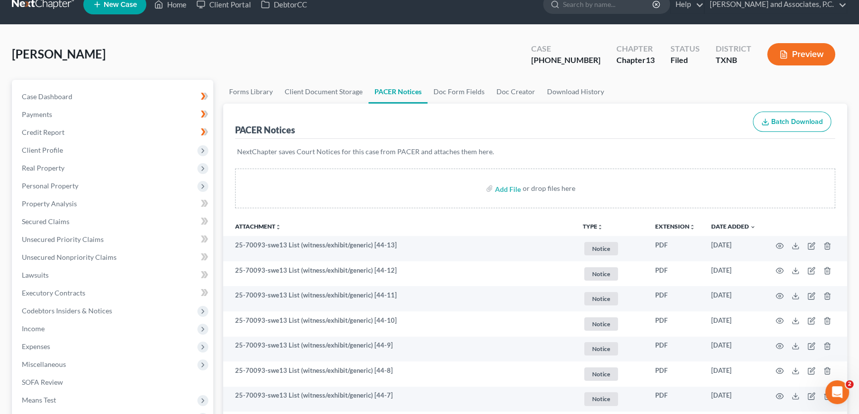
scroll to position [0, 0]
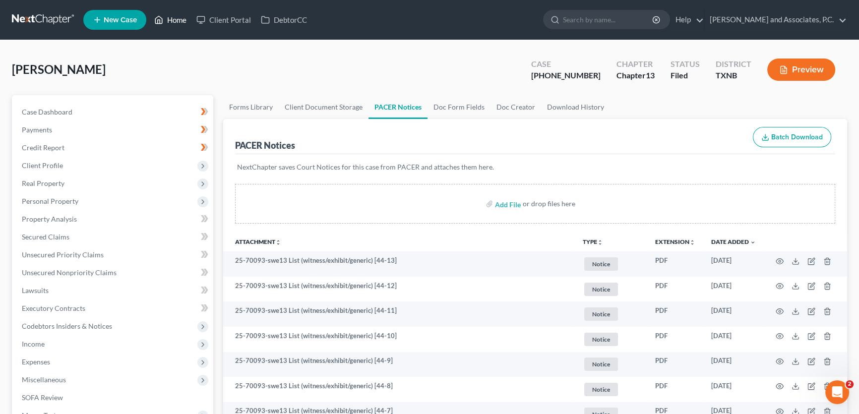
click at [172, 21] on link "Home" at bounding box center [170, 20] width 42 height 18
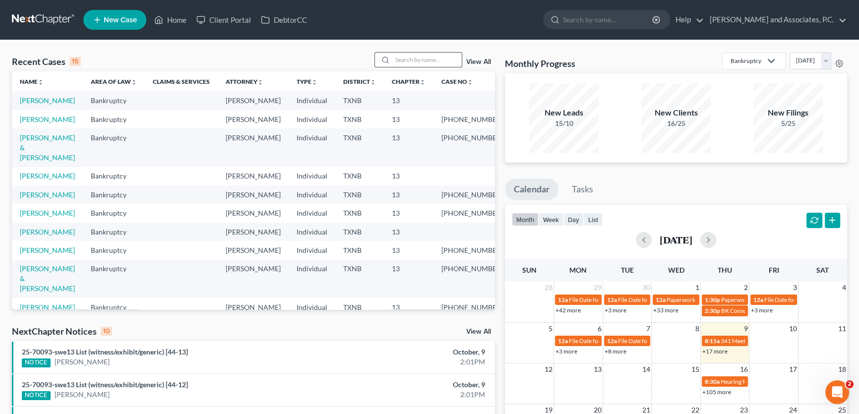
click at [420, 60] on input "search" at bounding box center [426, 60] width 69 height 14
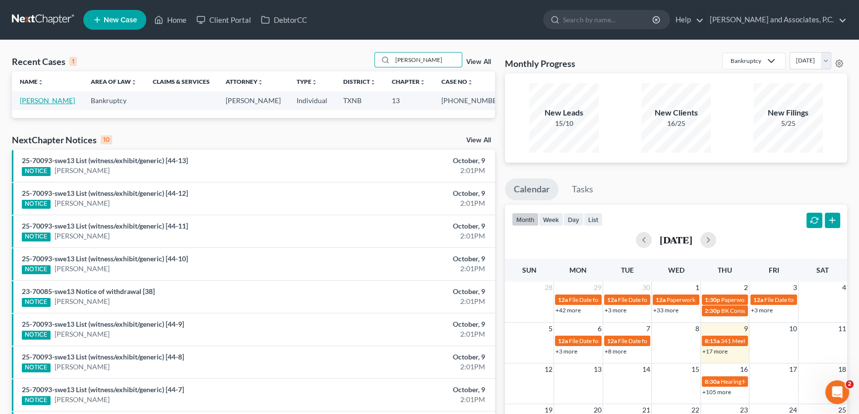
type input "[PERSON_NAME]"
click at [56, 101] on link "[PERSON_NAME]" at bounding box center [47, 100] width 55 height 8
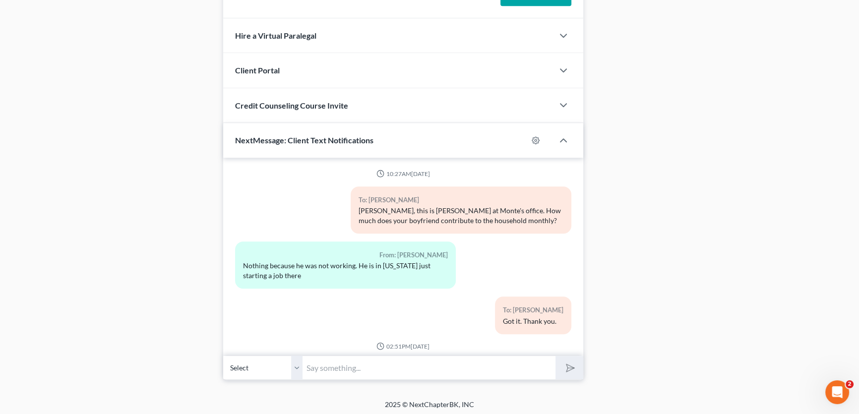
scroll to position [1927, 0]
